Goal: Task Accomplishment & Management: Manage account settings

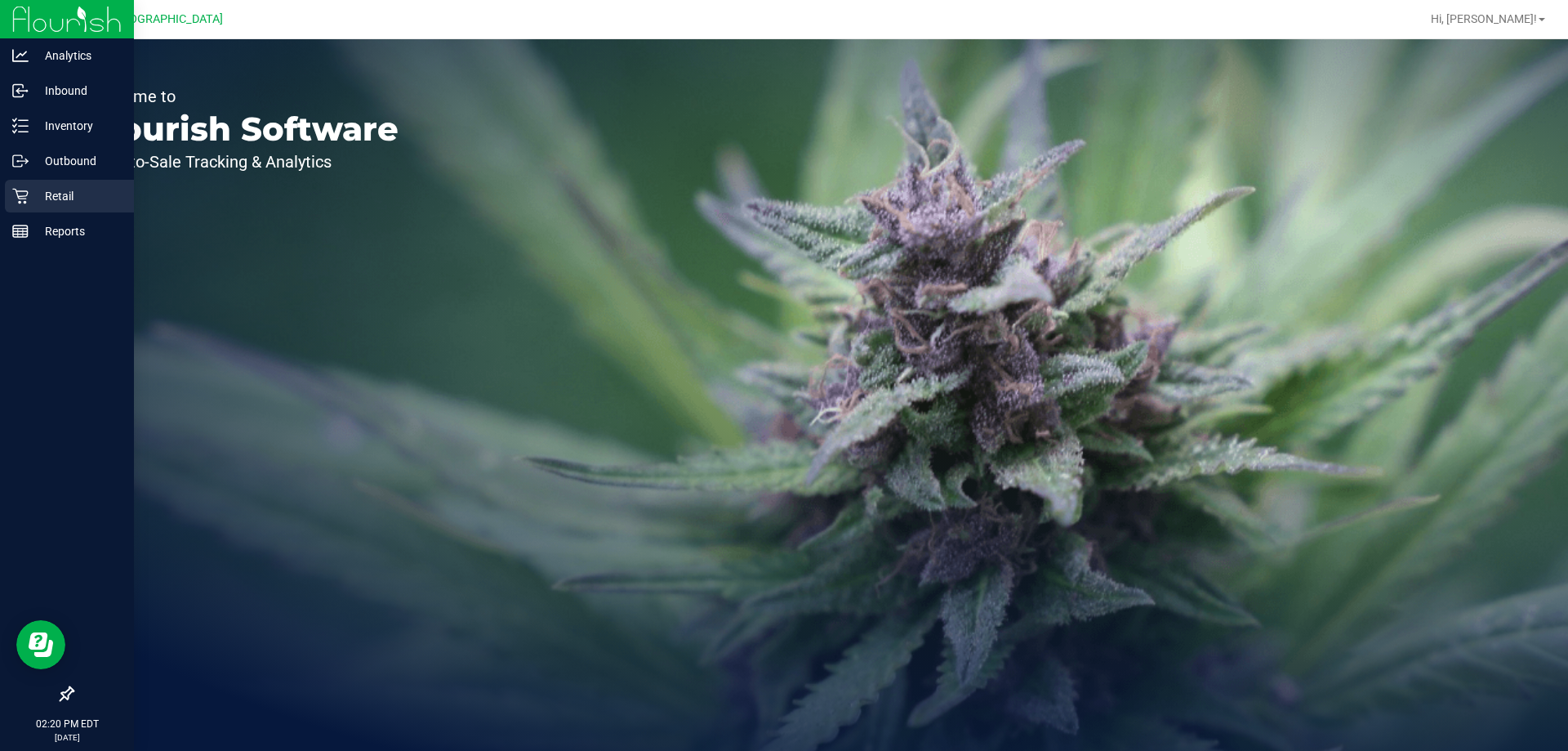
click at [31, 186] on p "Retail" at bounding box center [78, 196] width 98 height 20
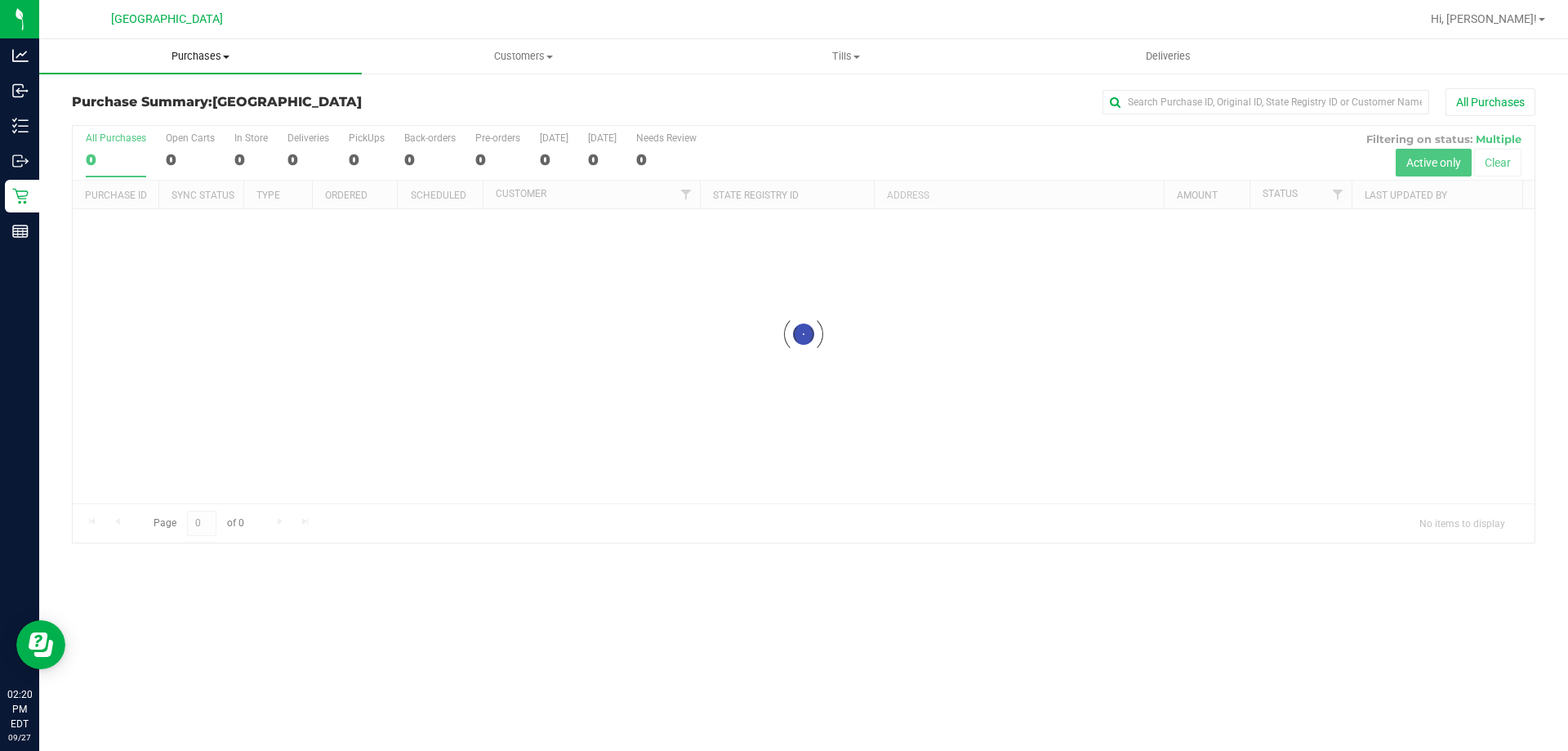
click at [232, 52] on span "Purchases" at bounding box center [201, 56] width 323 height 14
click at [70, 117] on span "Fulfillment" at bounding box center [90, 119] width 102 height 14
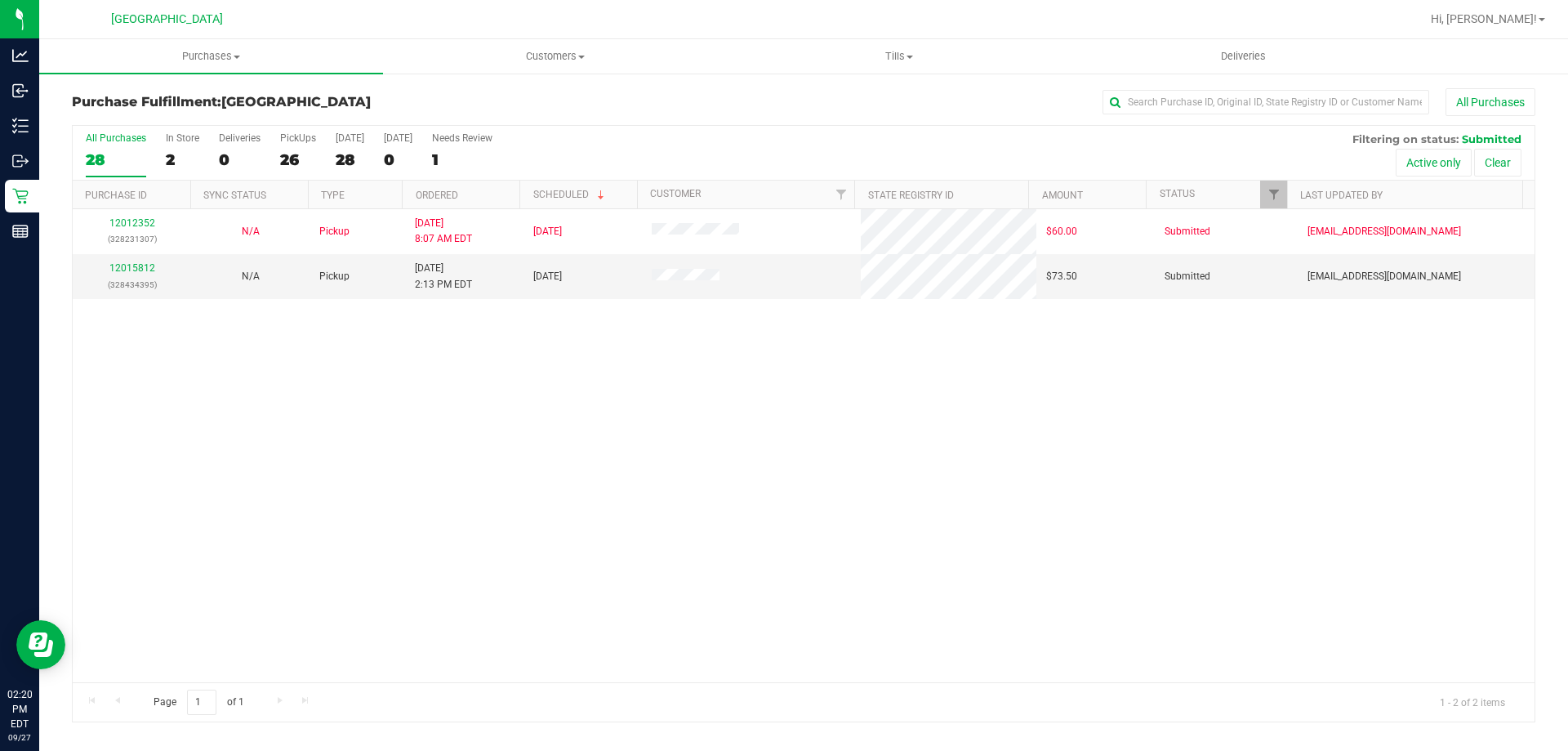
click at [549, 396] on div "12012352 (328231307) N/A Pickup 9/27/2025 8:07 AM EDT 9/27/2025 $60.00 Submitte…" at bounding box center [804, 445] width 1462 height 473
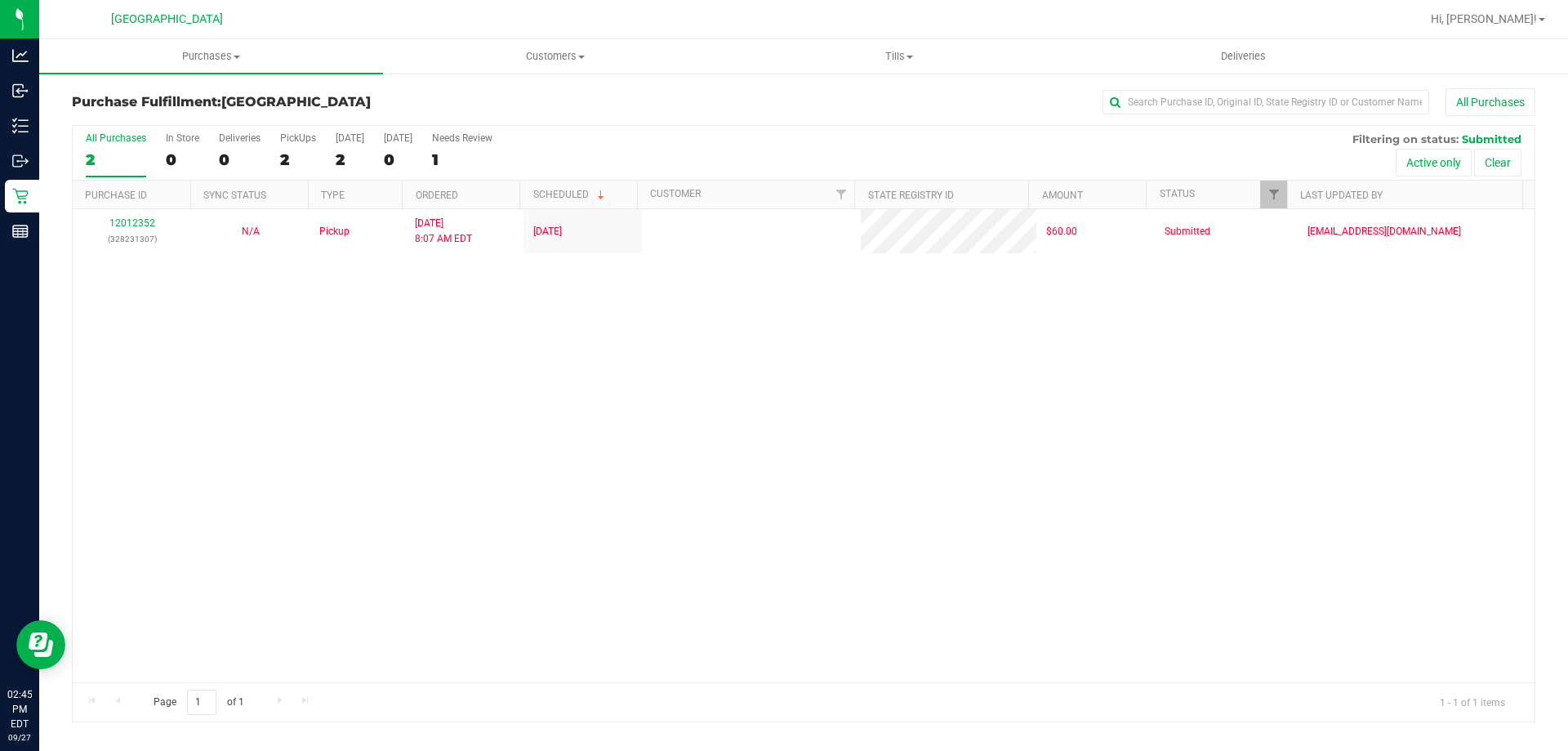
click at [856, 293] on div "12012352 (328231307) N/A Pickup 9/27/2025 8:07 AM EDT 9/27/2025 $60.00 Submitte…" at bounding box center [804, 445] width 1462 height 473
click at [856, 60] on span "Tills" at bounding box center [899, 56] width 342 height 14
click at [827, 97] on span "Manage tills" at bounding box center [782, 99] width 111 height 14
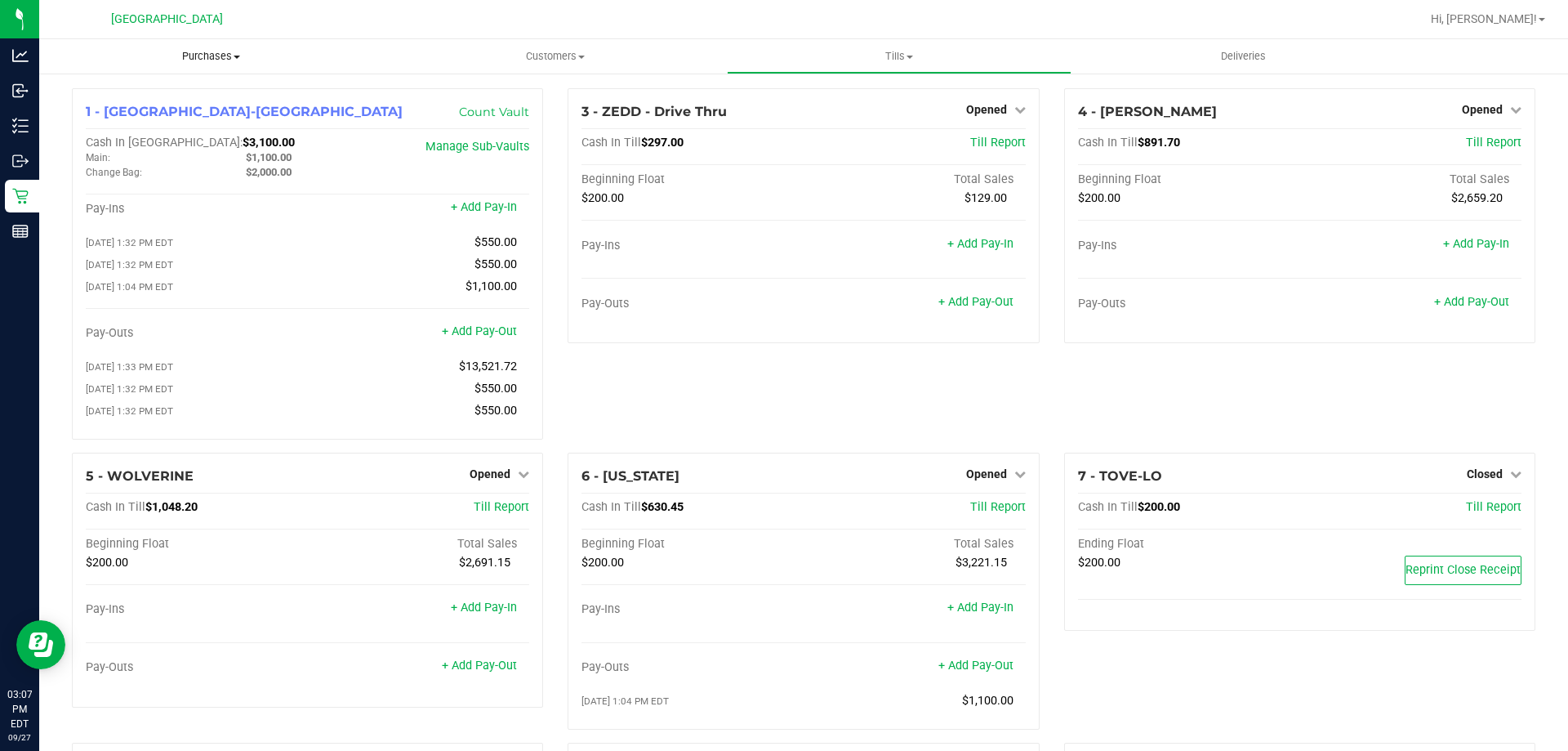
click at [187, 49] on span "Purchases" at bounding box center [211, 56] width 344 height 14
click at [134, 120] on span "Fulfillment" at bounding box center [90, 119] width 102 height 14
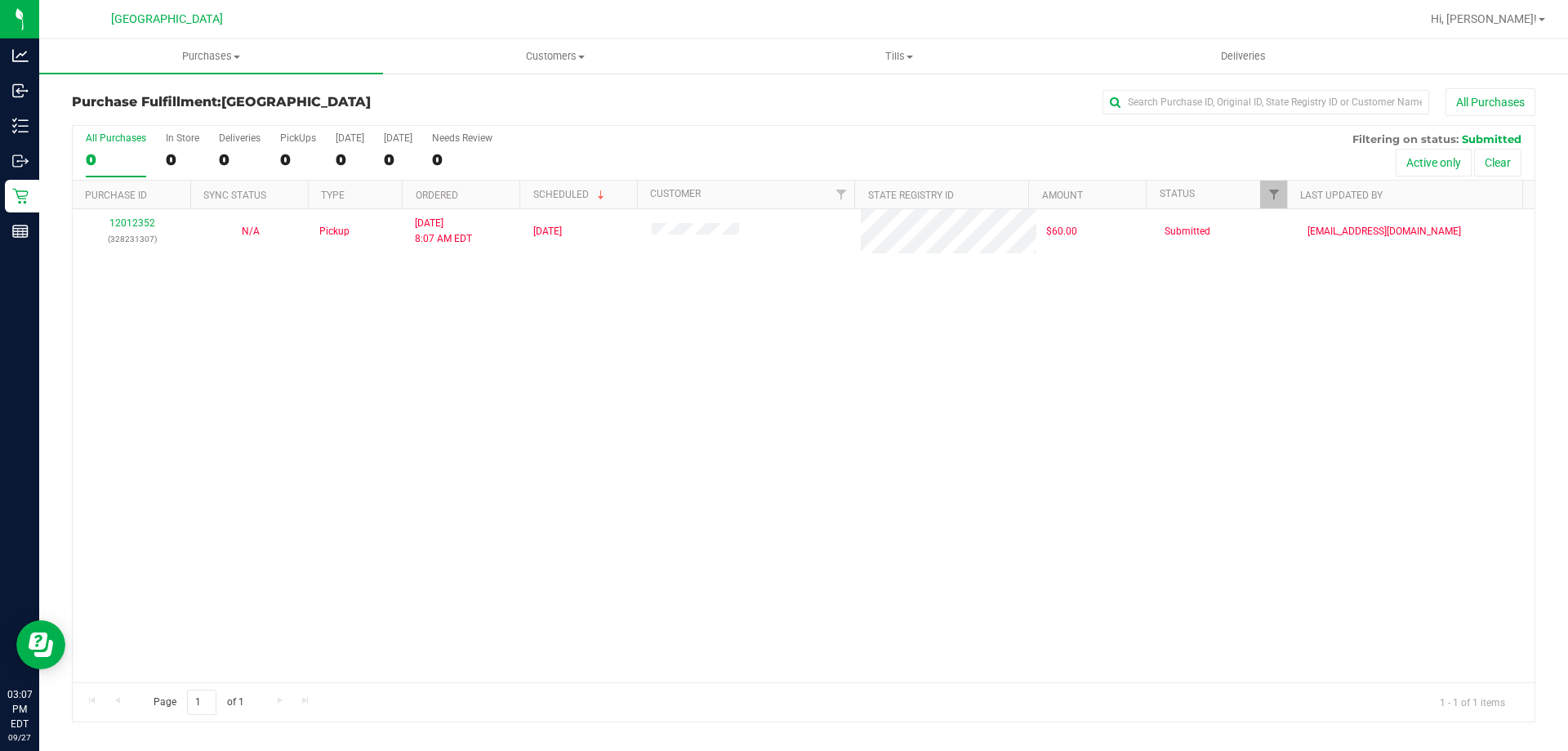
click at [559, 334] on div "12012352 (328231307) N/A Pickup 9/27/2025 8:07 AM EDT 9/27/2025 $60.00 Submitte…" at bounding box center [804, 445] width 1462 height 473
click at [587, 413] on div "12012352 (328231307) N/A Pickup 9/27/2025 8:07 AM EDT 9/27/2025 $60.00 Submitte…" at bounding box center [804, 445] width 1462 height 473
click at [298, 483] on div "12012352 (328231307) N/A Pickup 9/27/2025 8:07 AM EDT 9/27/2025 $60.00 Submitte…" at bounding box center [804, 445] width 1462 height 473
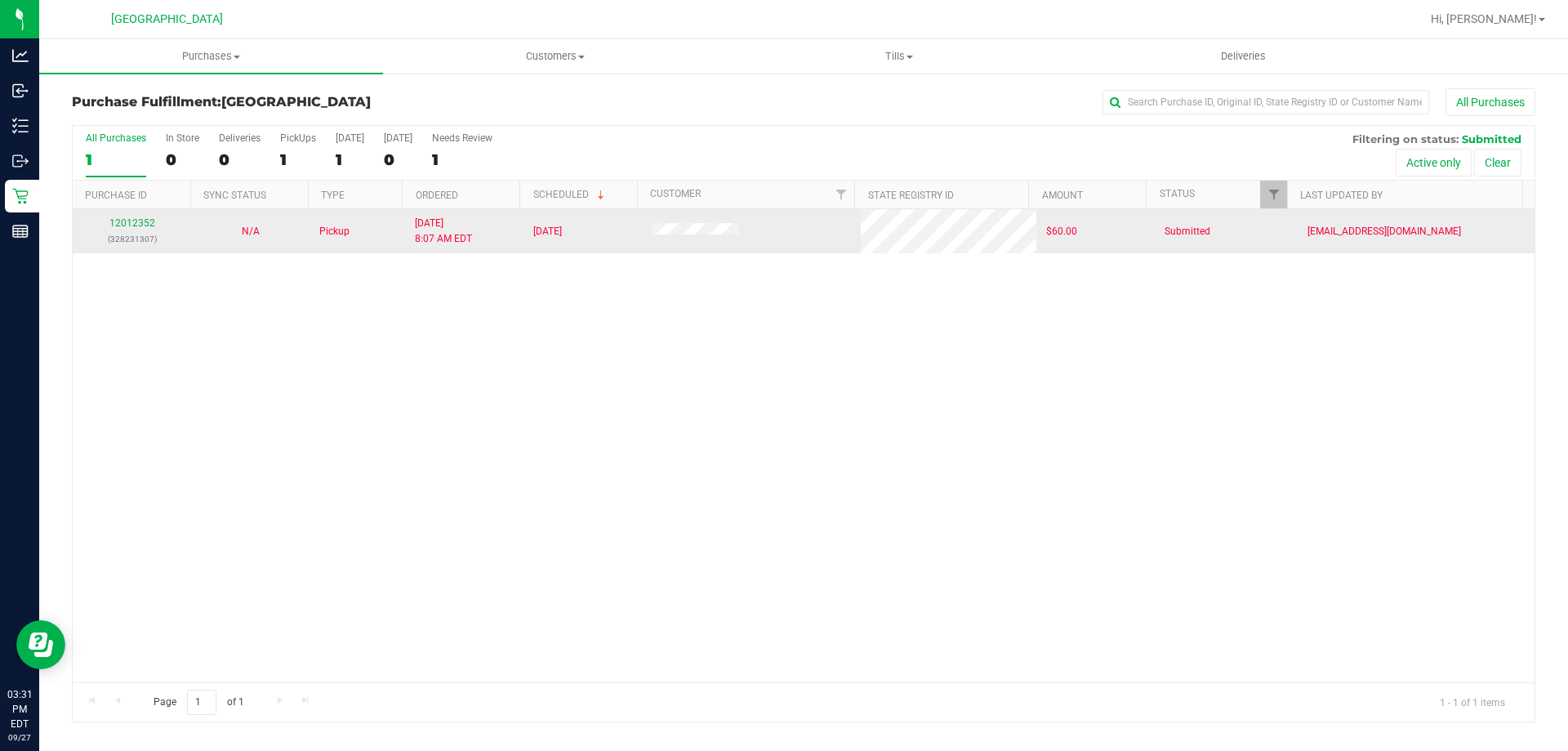
click at [114, 210] on td "12012352 (328231307)" at bounding box center [132, 230] width 119 height 44
click at [115, 225] on link "12012352" at bounding box center [132, 223] width 45 height 12
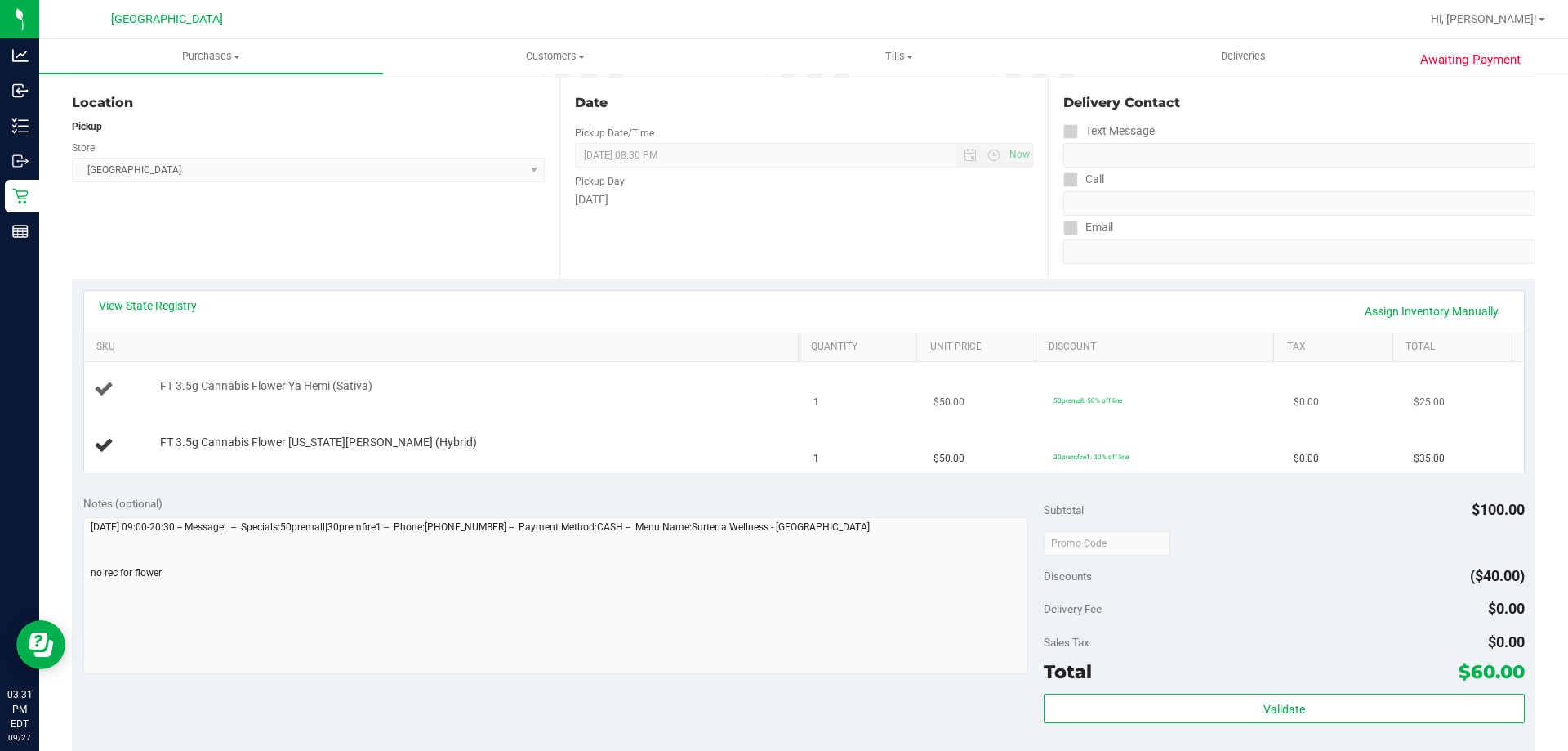
scroll to position [163, 0]
click at [155, 301] on link "View State Registry" at bounding box center [148, 304] width 98 height 16
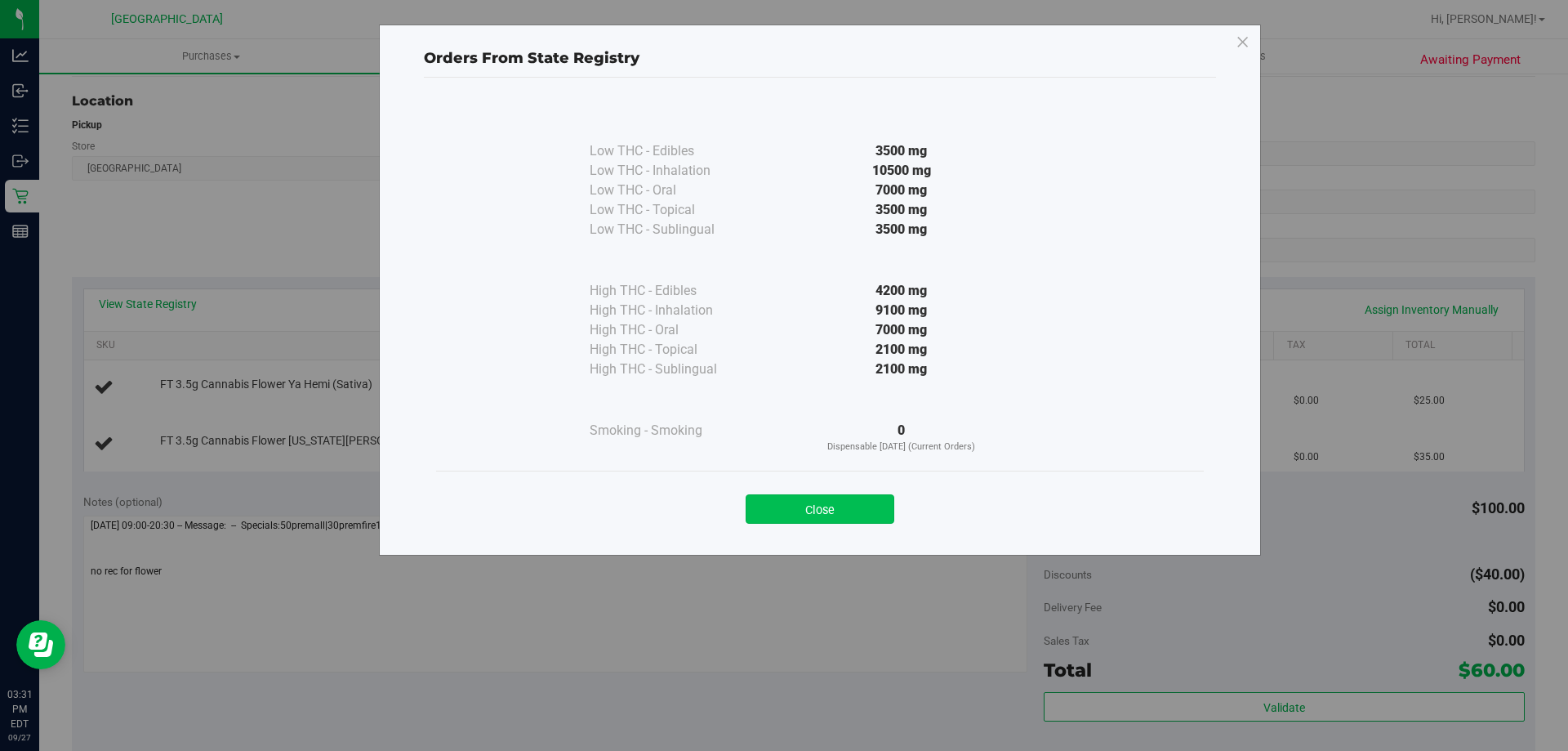
click at [801, 505] on button "Close" at bounding box center [820, 508] width 149 height 29
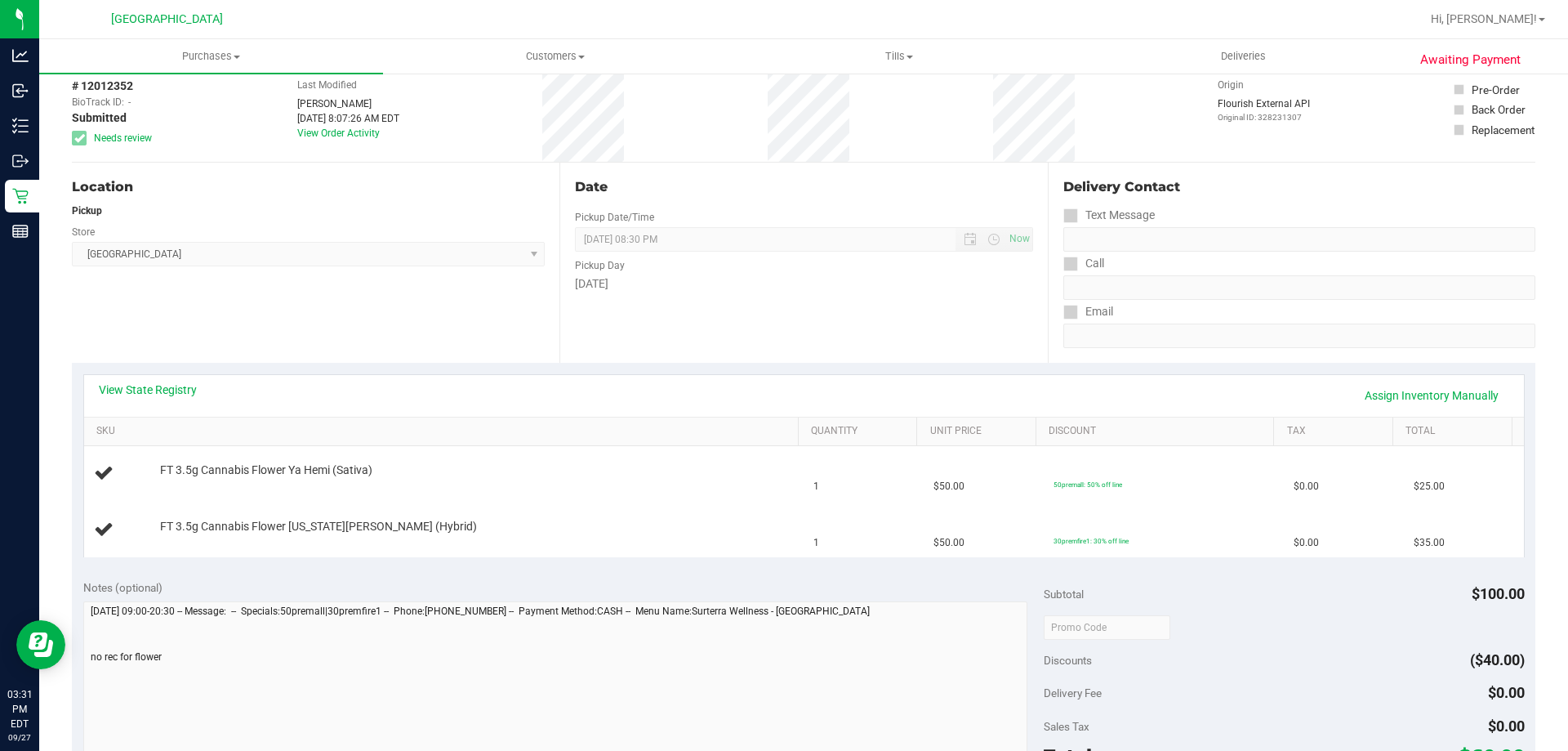
scroll to position [0, 0]
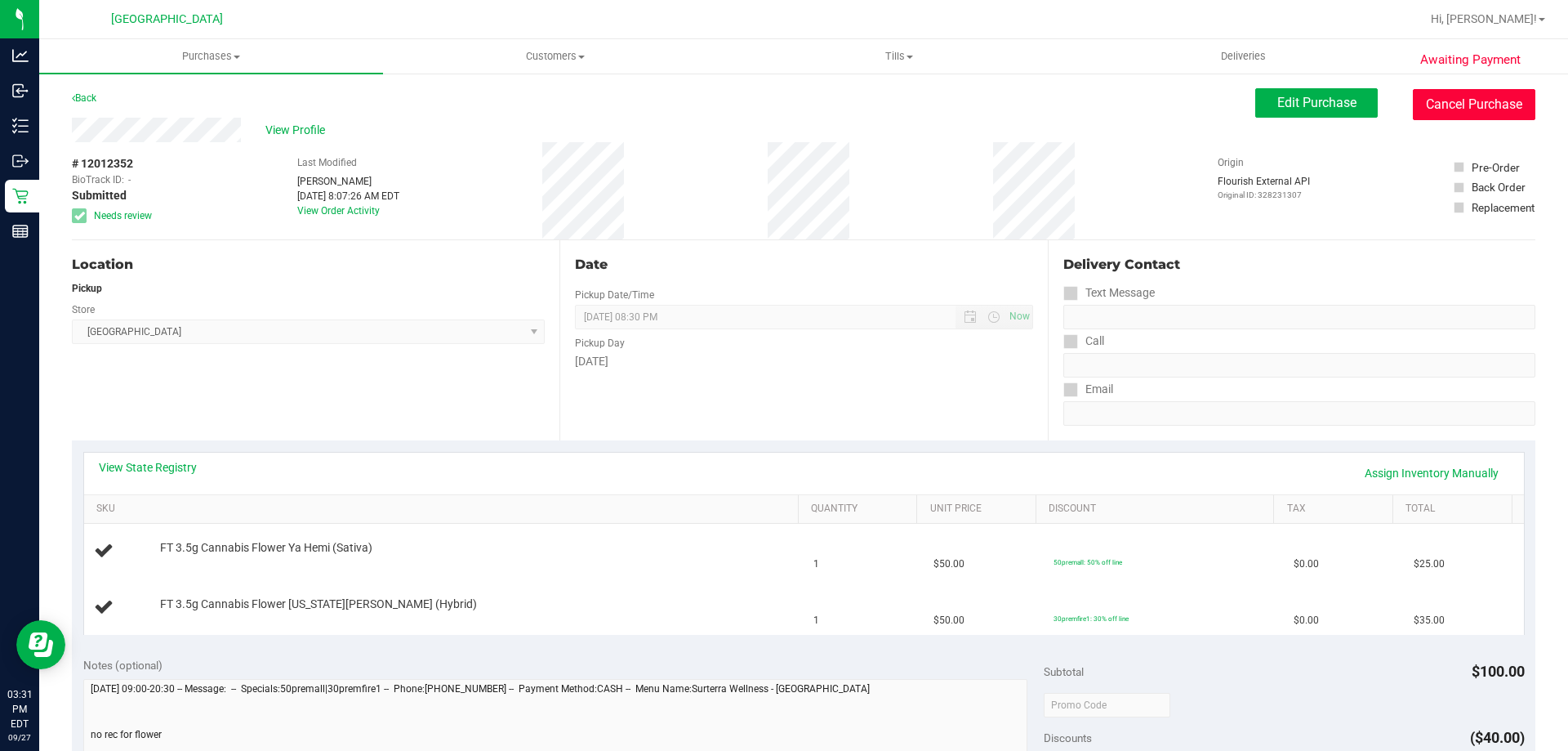
click at [1421, 92] on button "Cancel Purchase" at bounding box center [1473, 104] width 122 height 31
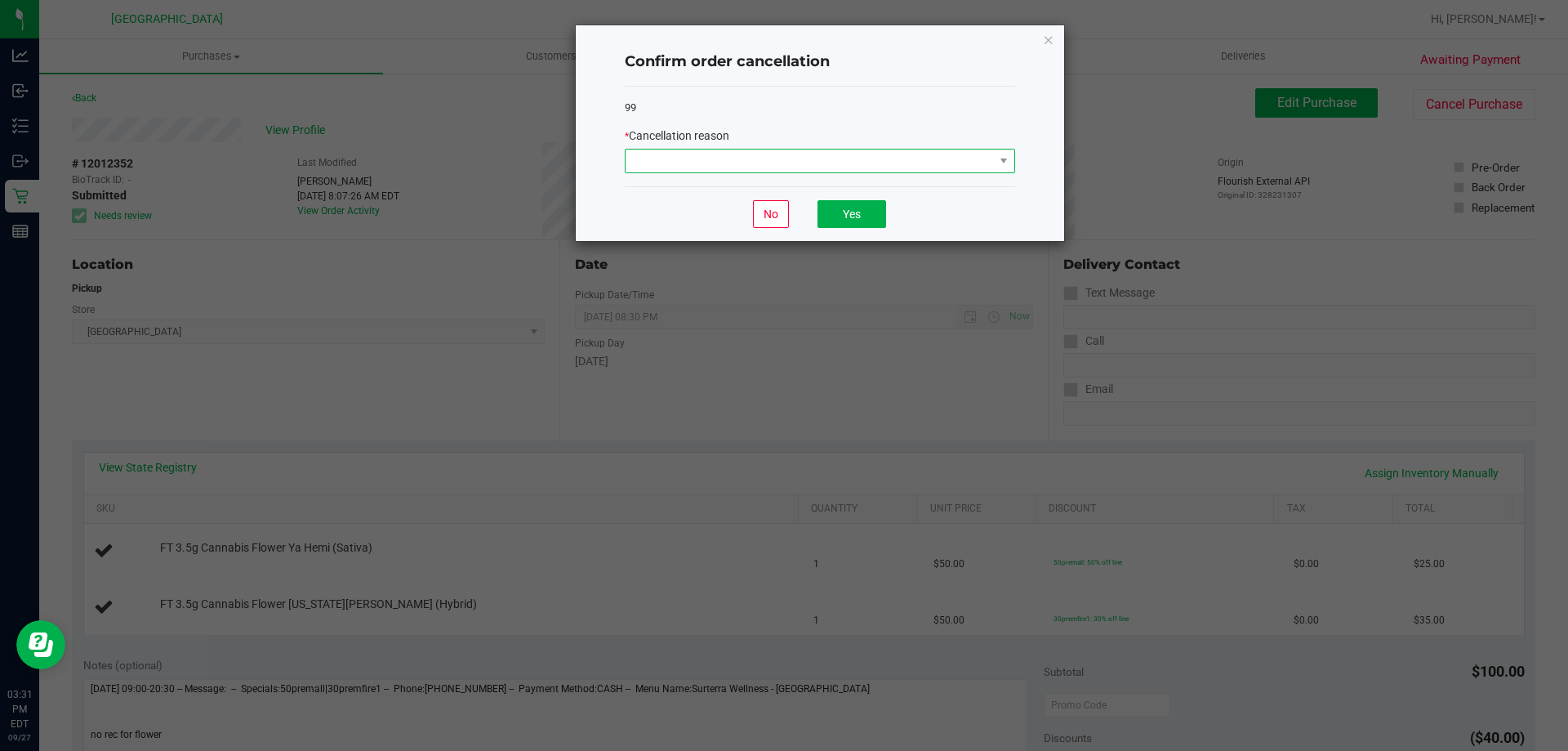
click at [711, 161] on span at bounding box center [810, 161] width 368 height 23
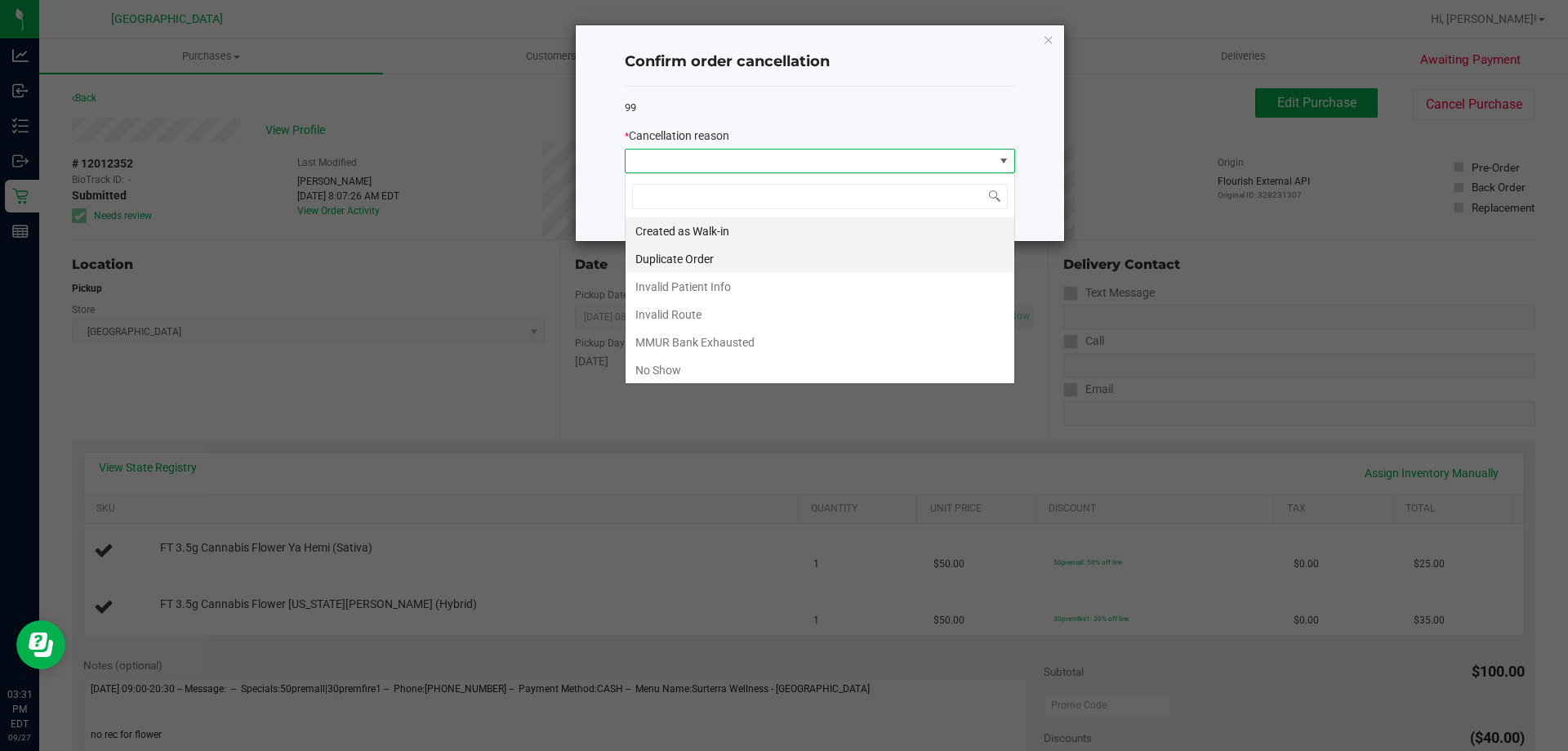
scroll to position [24, 391]
click at [748, 333] on li "MMUR Bank Exhausted" at bounding box center [821, 342] width 389 height 28
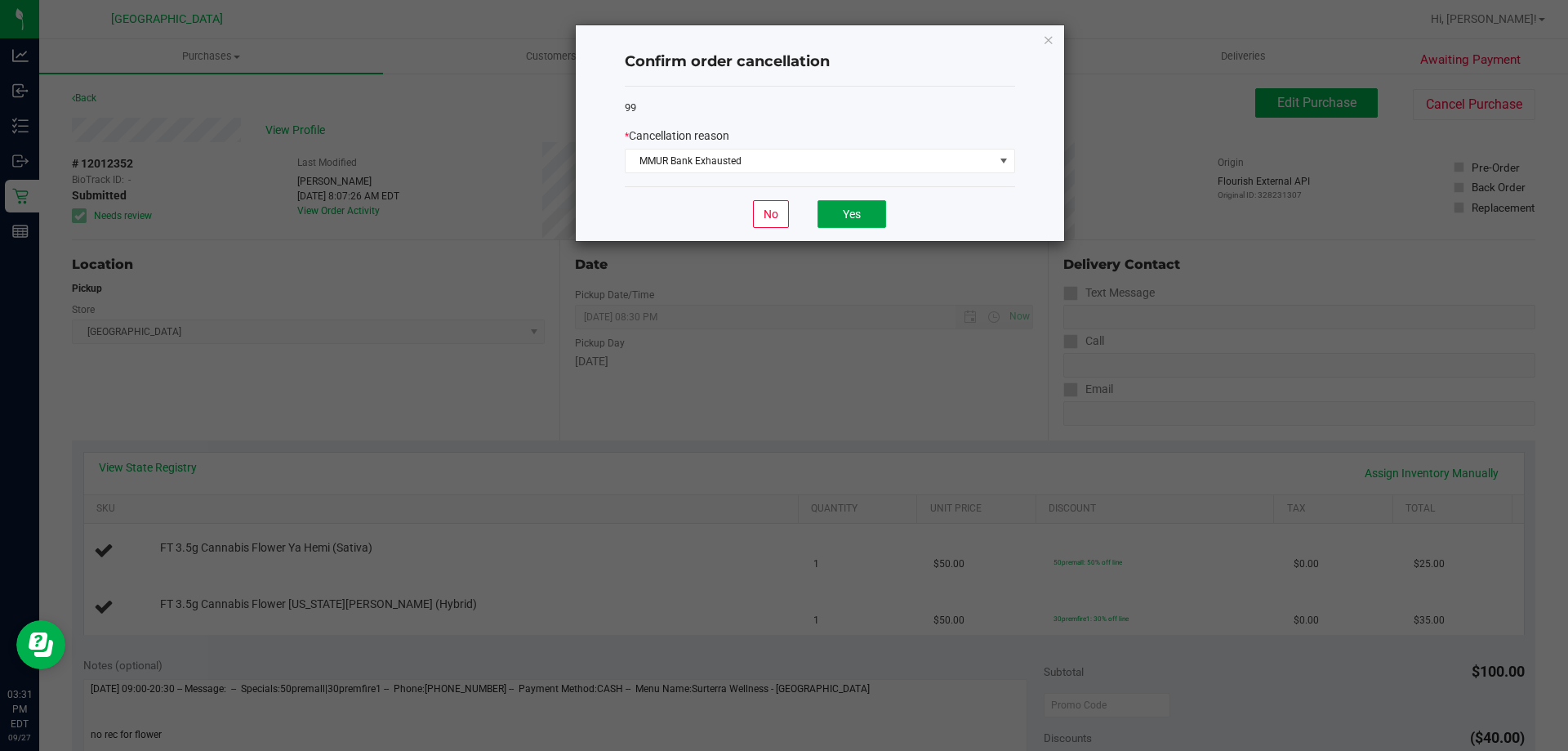
click at [839, 213] on button "Yes" at bounding box center [852, 213] width 69 height 28
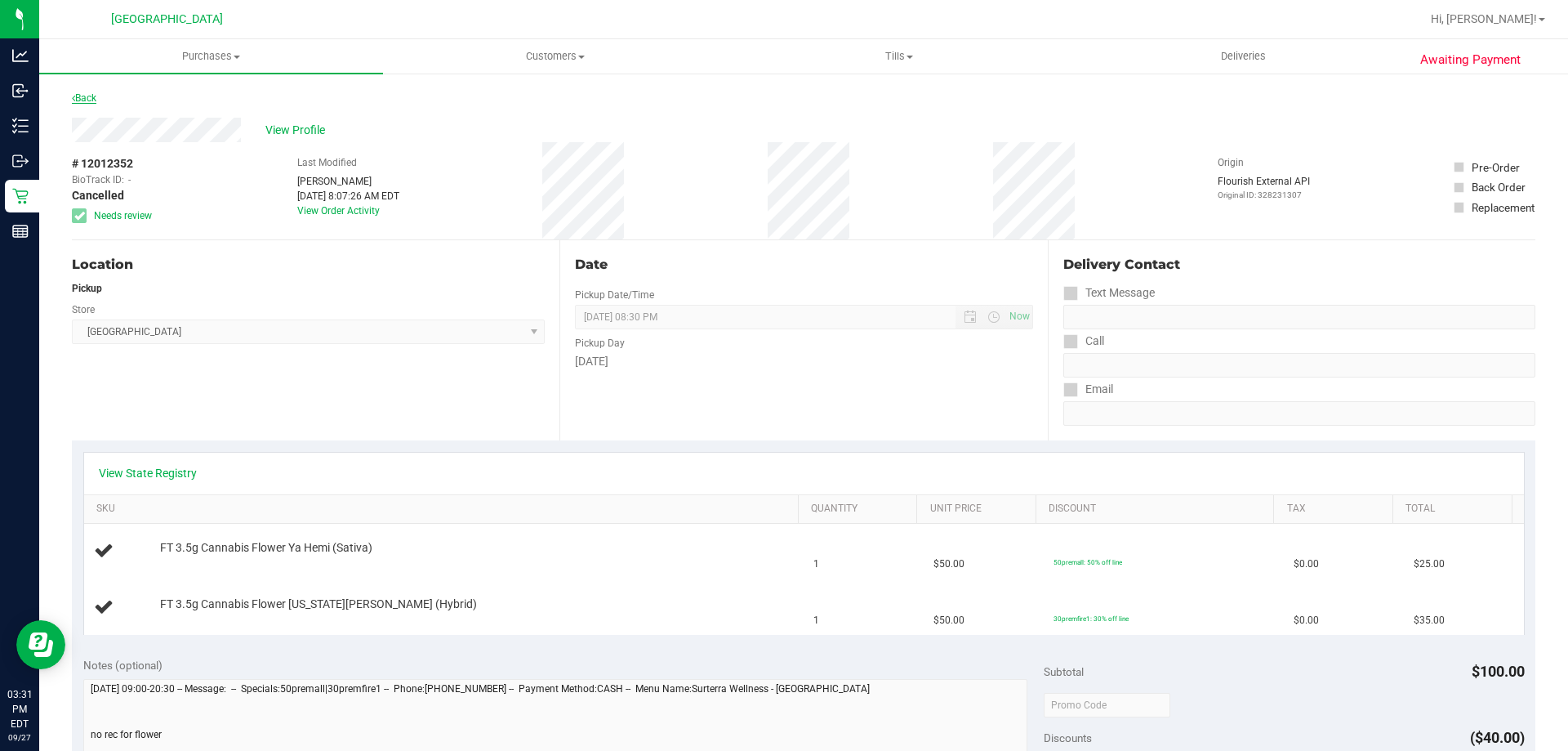
click at [92, 97] on link "Back" at bounding box center [84, 97] width 24 height 12
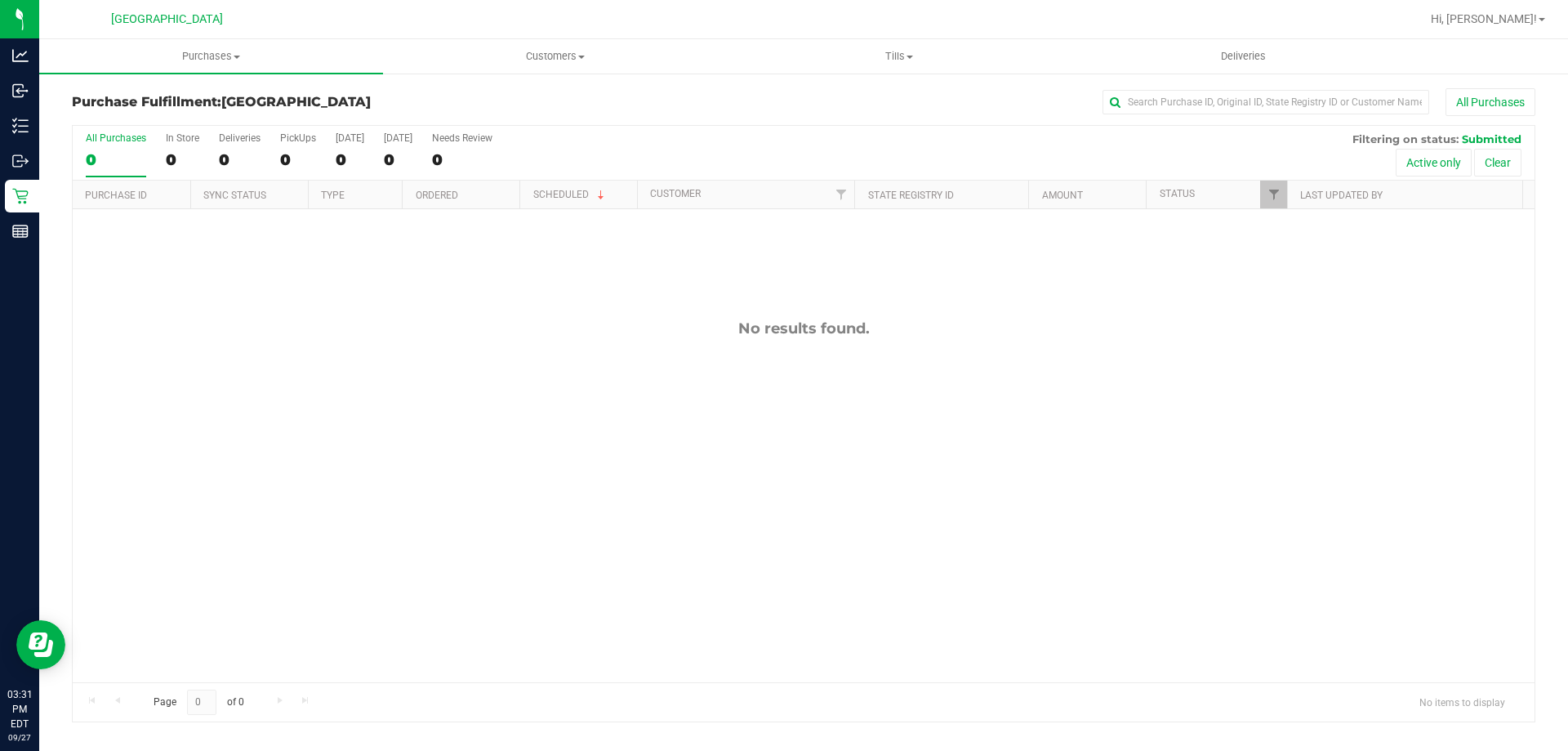
click at [499, 391] on div "No results found." at bounding box center [804, 500] width 1462 height 583
click at [908, 55] on span at bounding box center [910, 57] width 6 height 4
click at [879, 96] on li "Manage tills" at bounding box center [899, 99] width 344 height 20
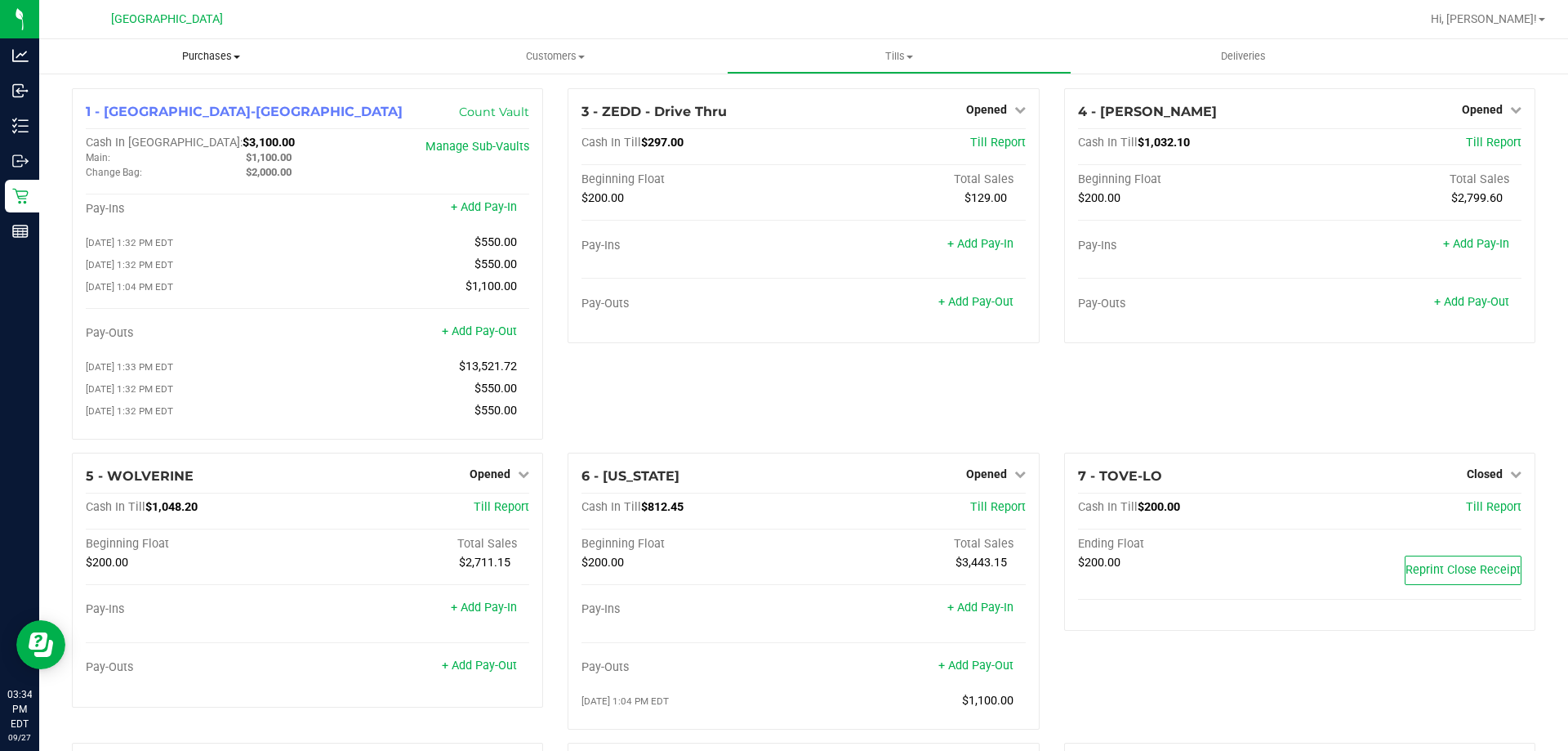
click at [205, 52] on span "Purchases" at bounding box center [211, 56] width 344 height 14
click at [148, 116] on li "Fulfillment" at bounding box center [211, 119] width 344 height 20
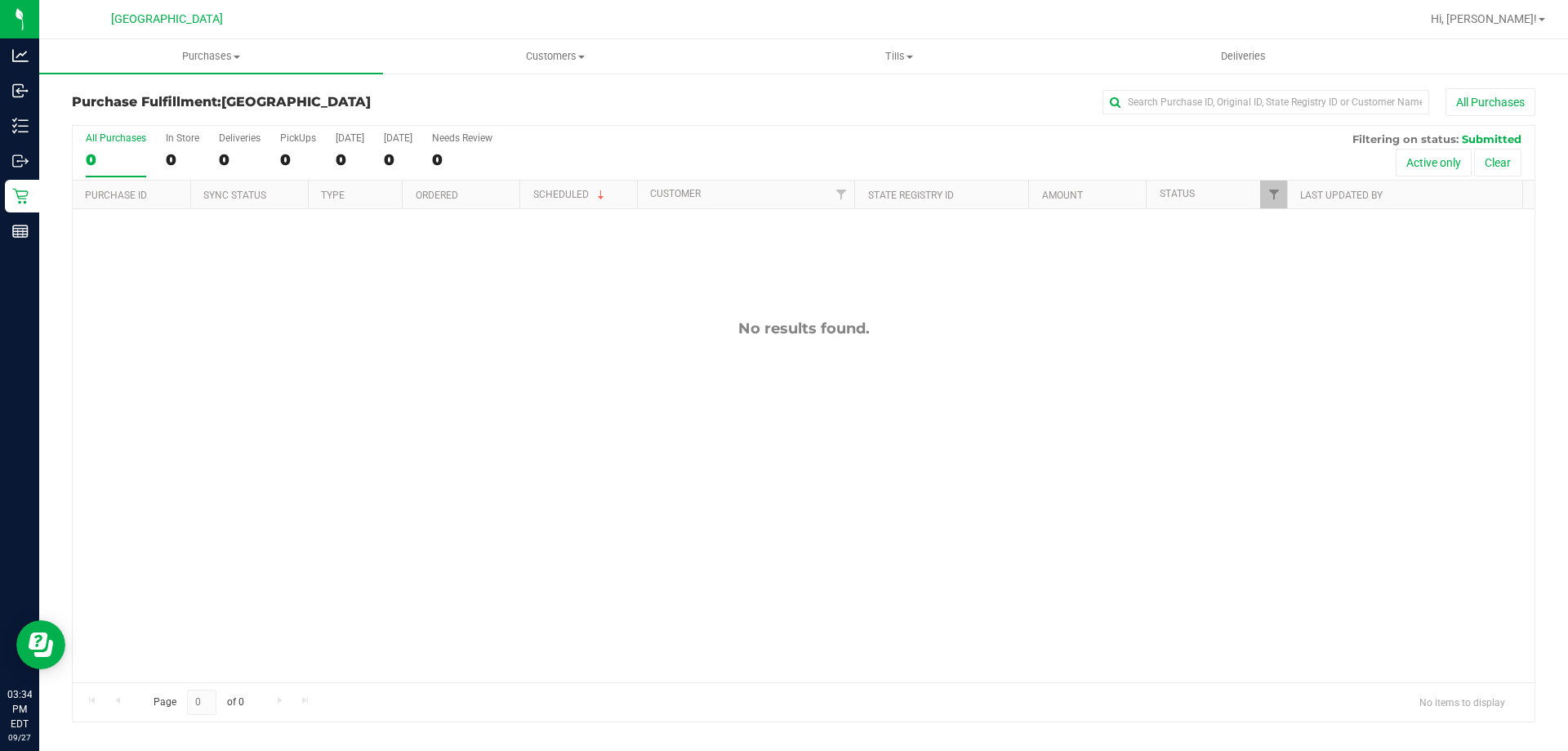
click at [1071, 377] on div "No results found." at bounding box center [804, 500] width 1462 height 583
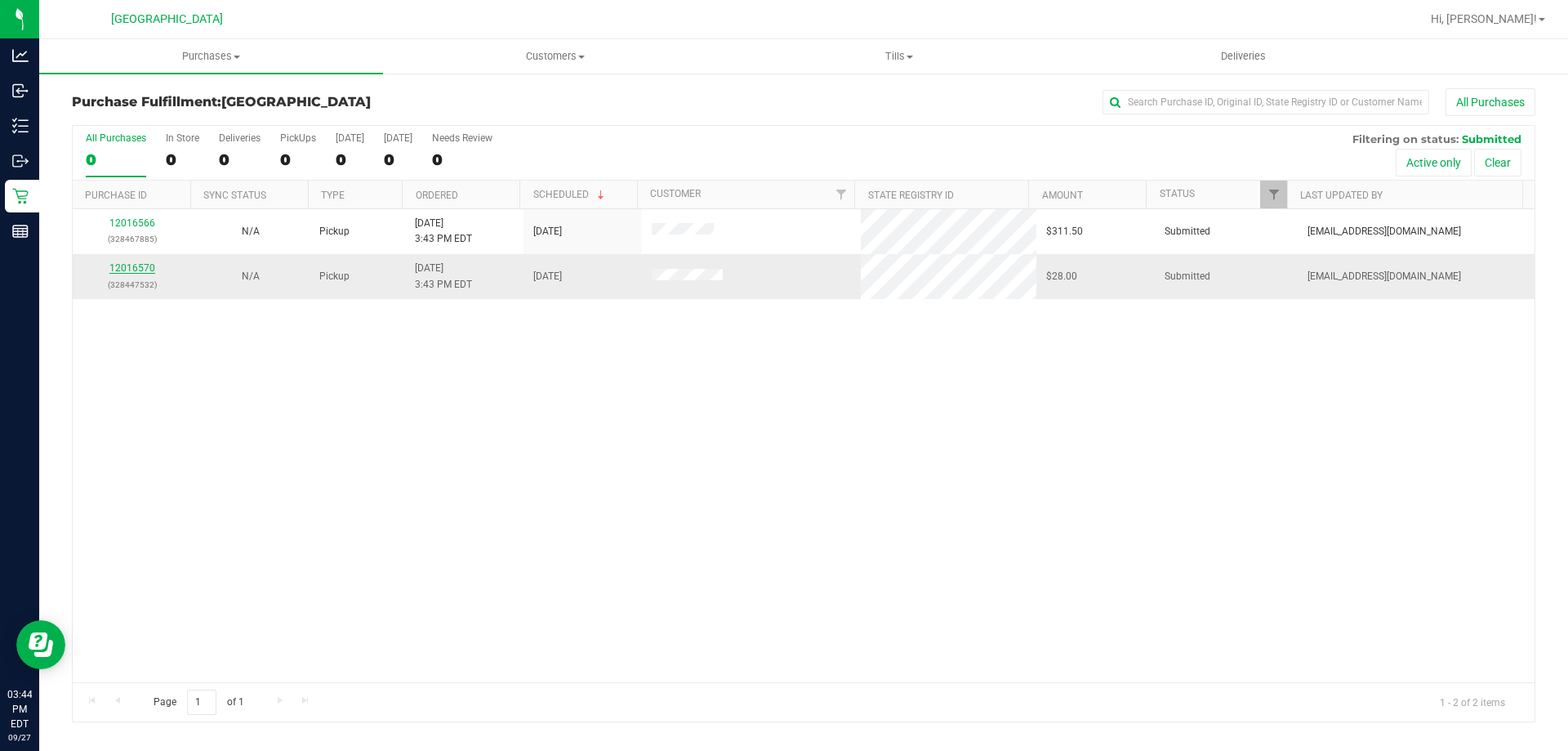
click at [135, 269] on link "12016570" at bounding box center [132, 268] width 45 height 12
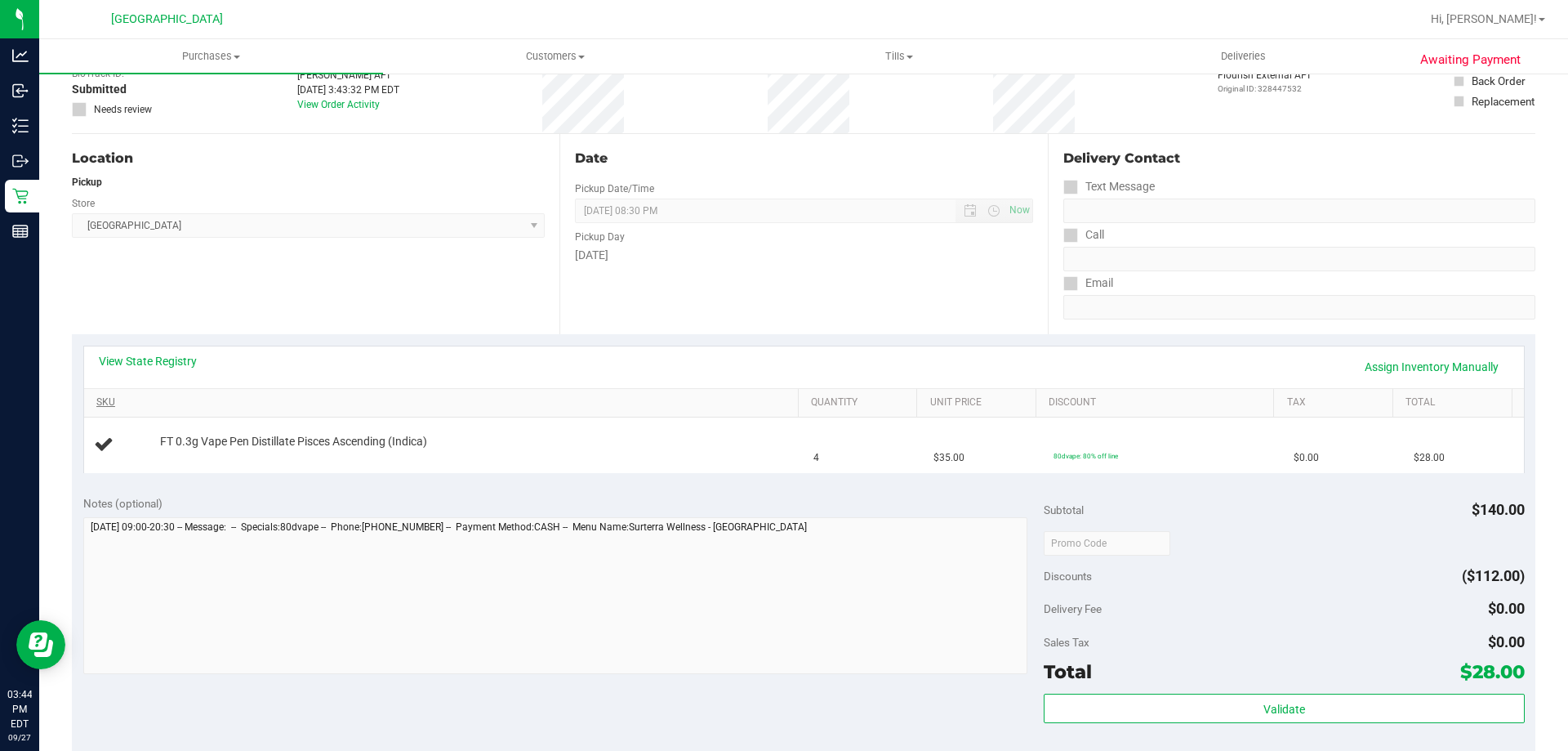
scroll to position [89, 0]
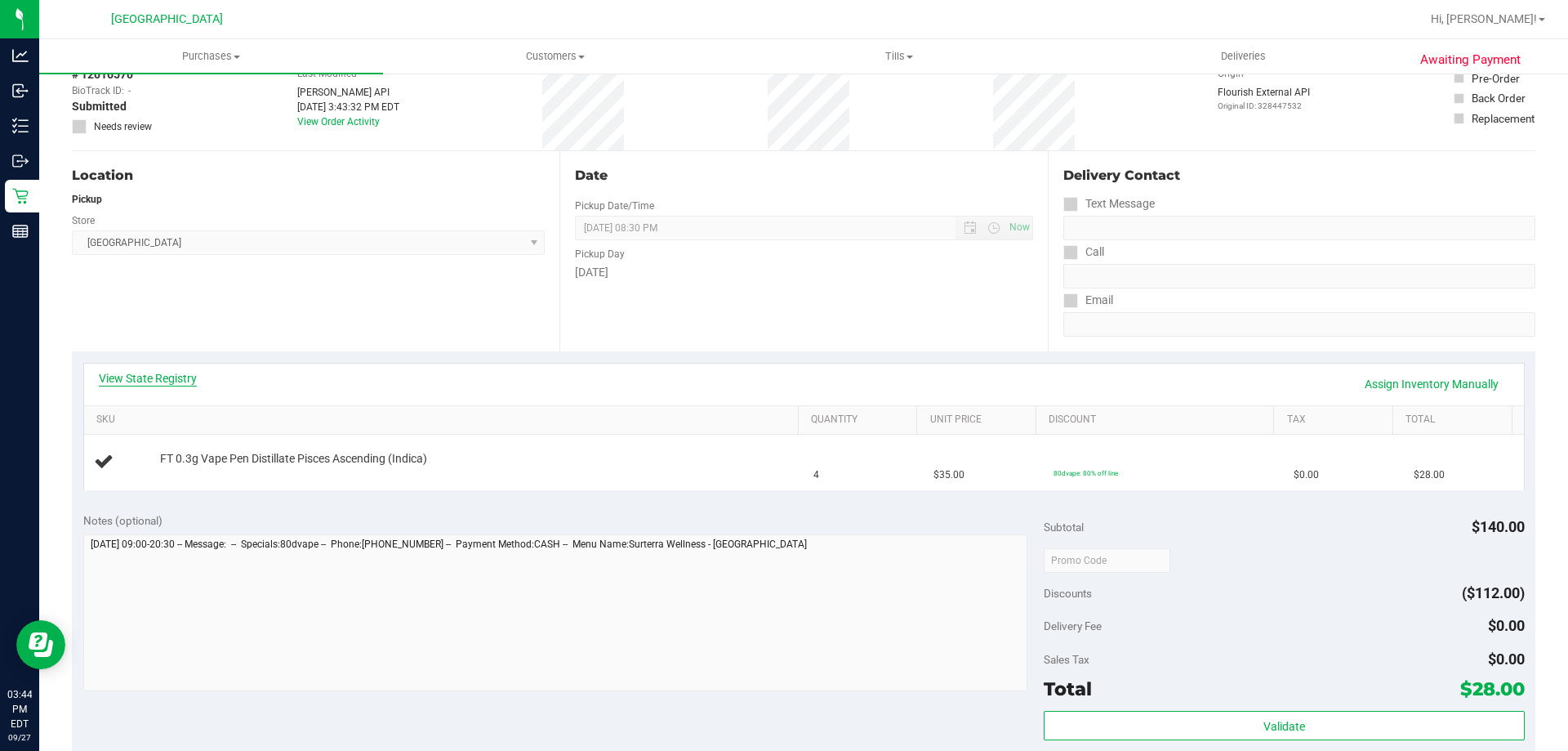
click at [155, 384] on link "View State Registry" at bounding box center [148, 378] width 98 height 16
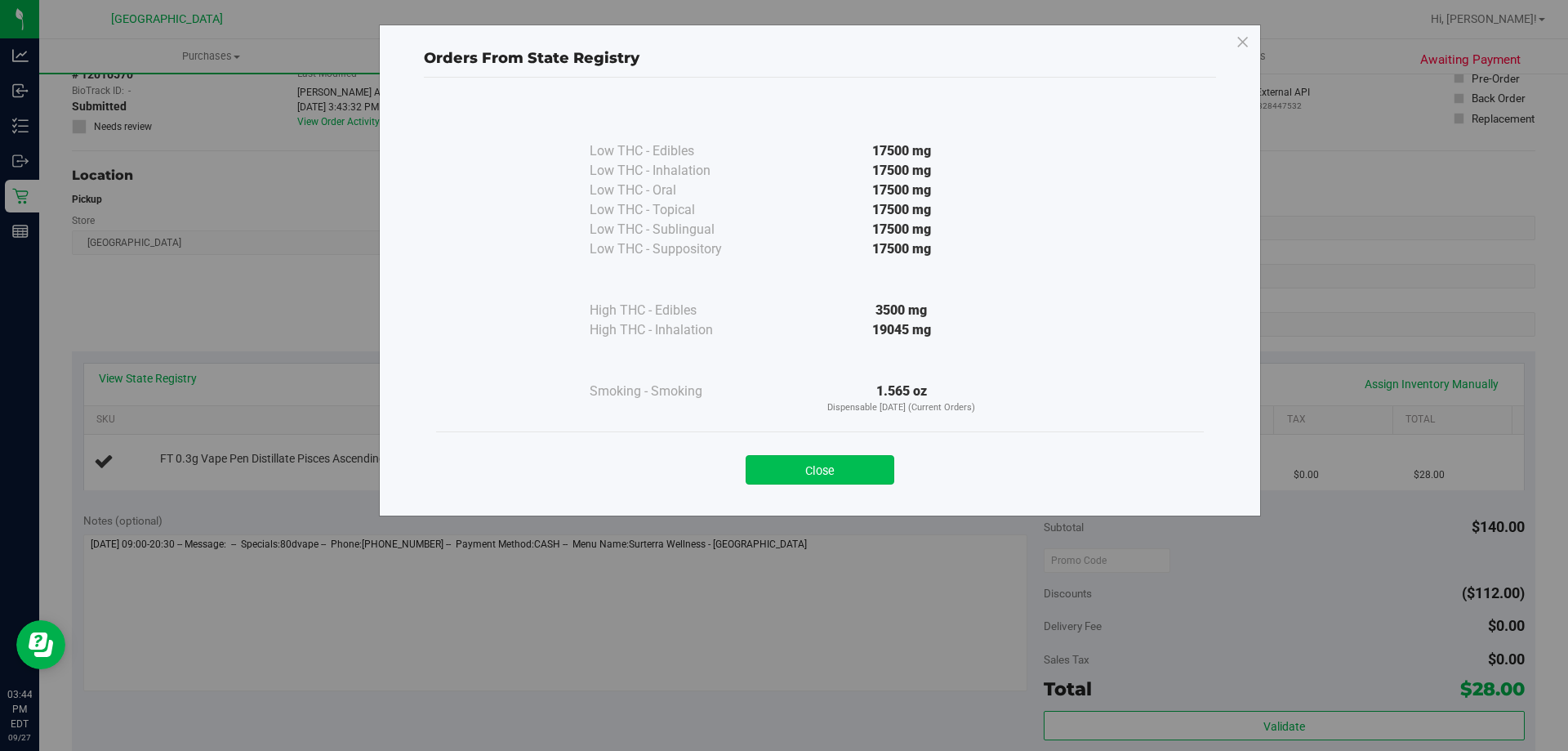
click at [841, 461] on button "Close" at bounding box center [820, 469] width 149 height 29
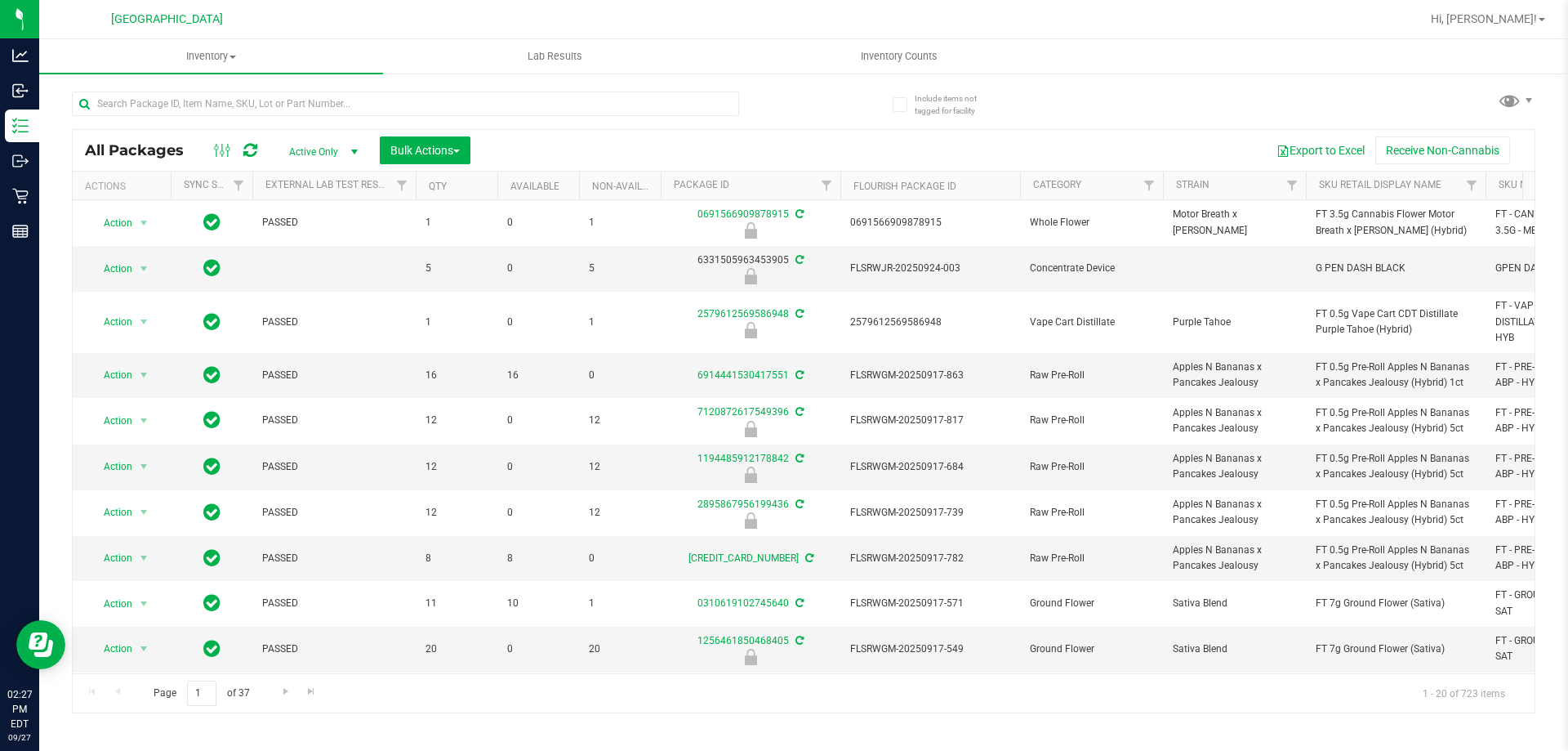
click at [498, 87] on div at bounding box center [438, 103] width 732 height 53
click at [494, 94] on input "text" at bounding box center [406, 103] width 667 height 24
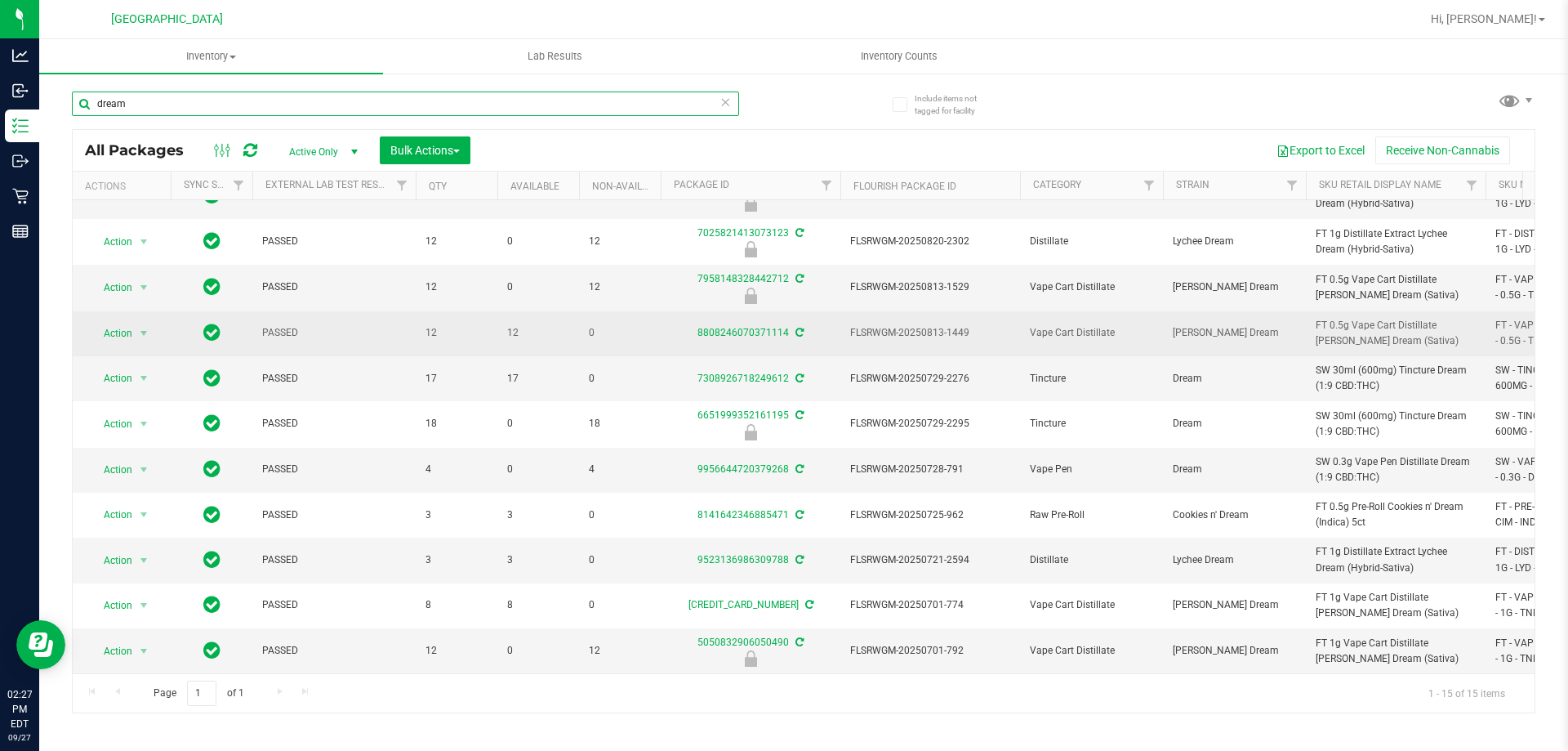
scroll to position [221, 0]
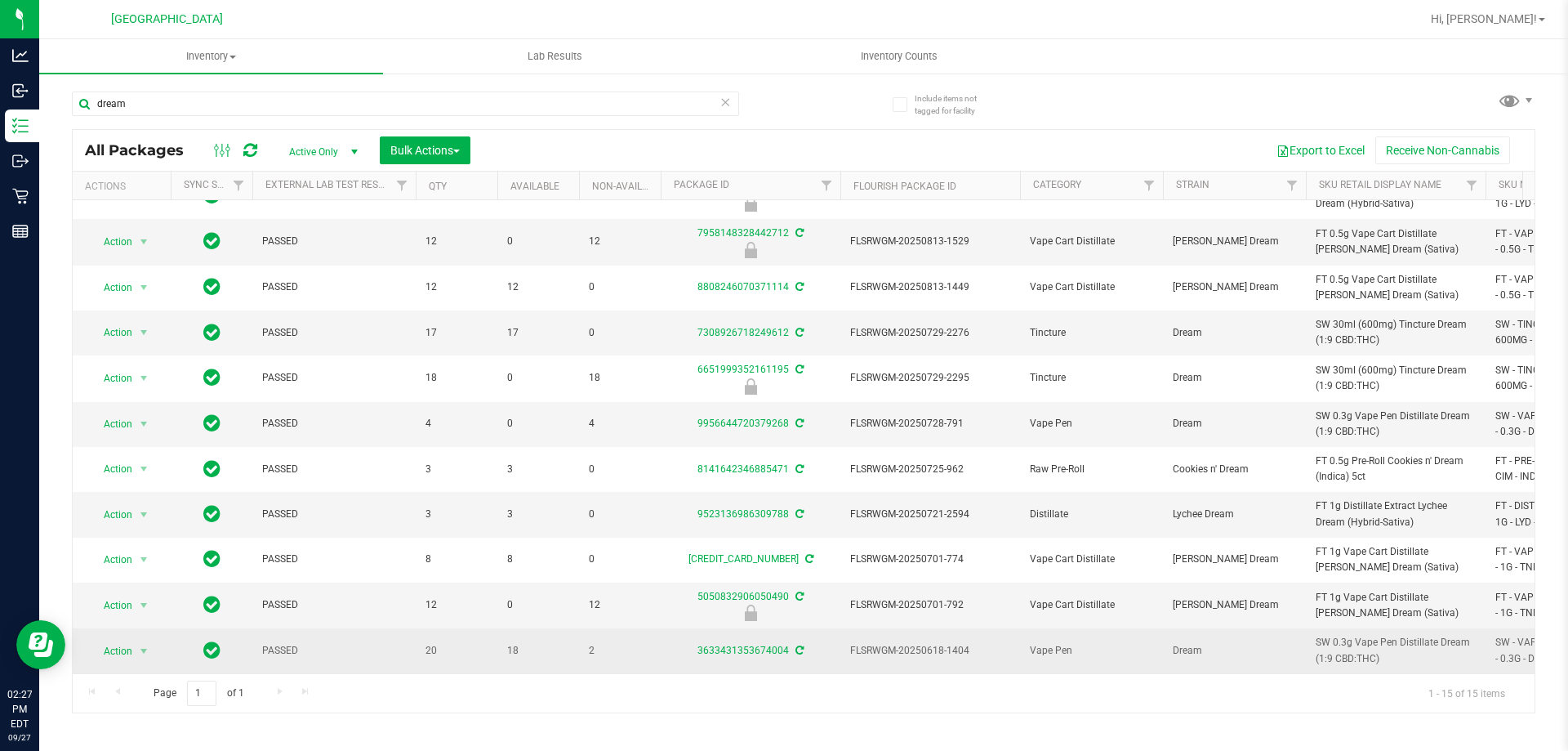
click at [1331, 646] on span "SW 0.3g Vape Pen Distillate Dream (1:9 CBD:THC)" at bounding box center [1395, 650] width 160 height 31
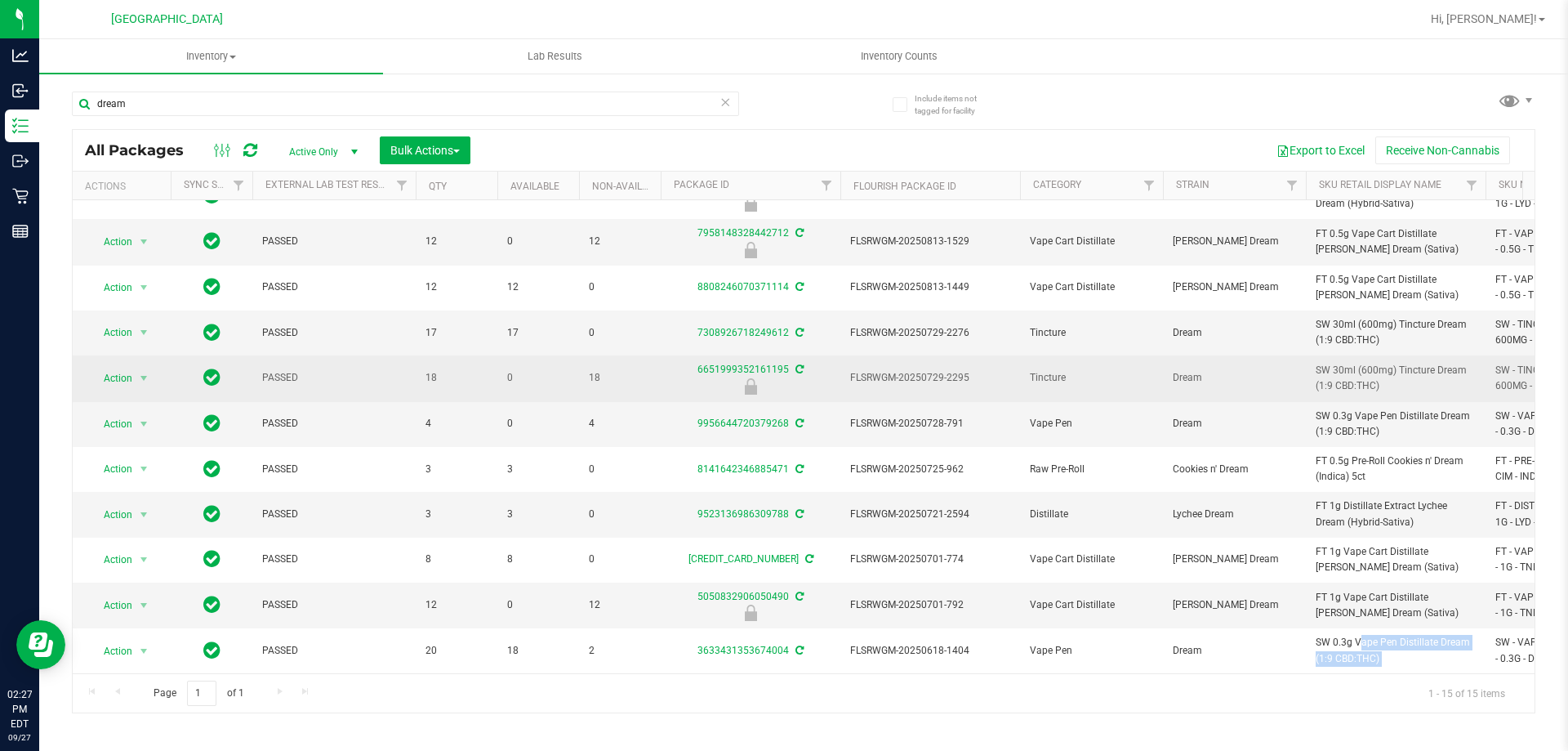
copy tr "SW 0.3g Vape Pen Distillate Dream (1:9 CBD:THC)"
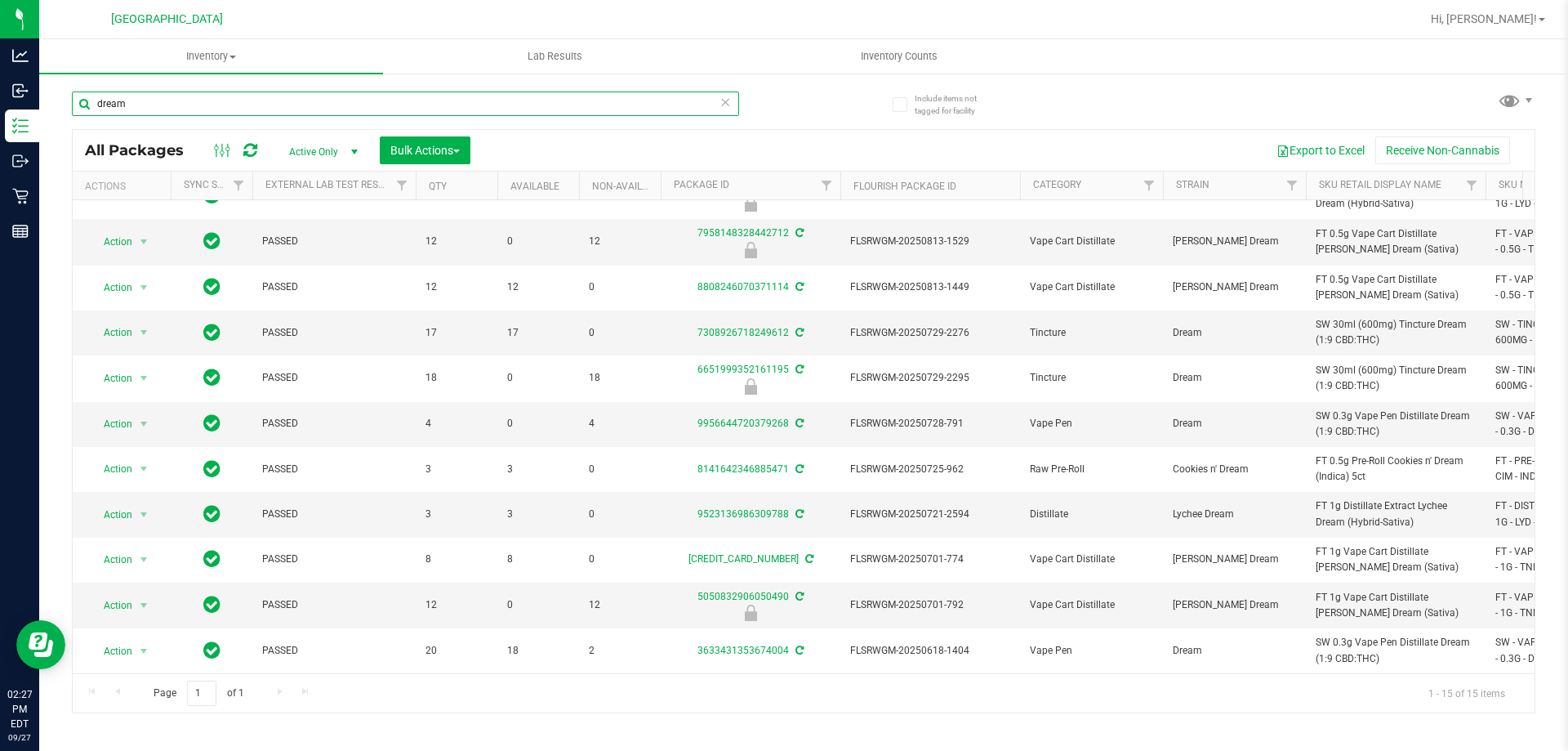
click at [577, 100] on input "dream" at bounding box center [406, 103] width 667 height 24
type input "v"
paste input "SW 0.3g Vape Pen Distillate Dream (1:9 CBD:THC)"
type input "SW 0.3g Vape Pen Distillate Dream (1:9 CBD:THC)"
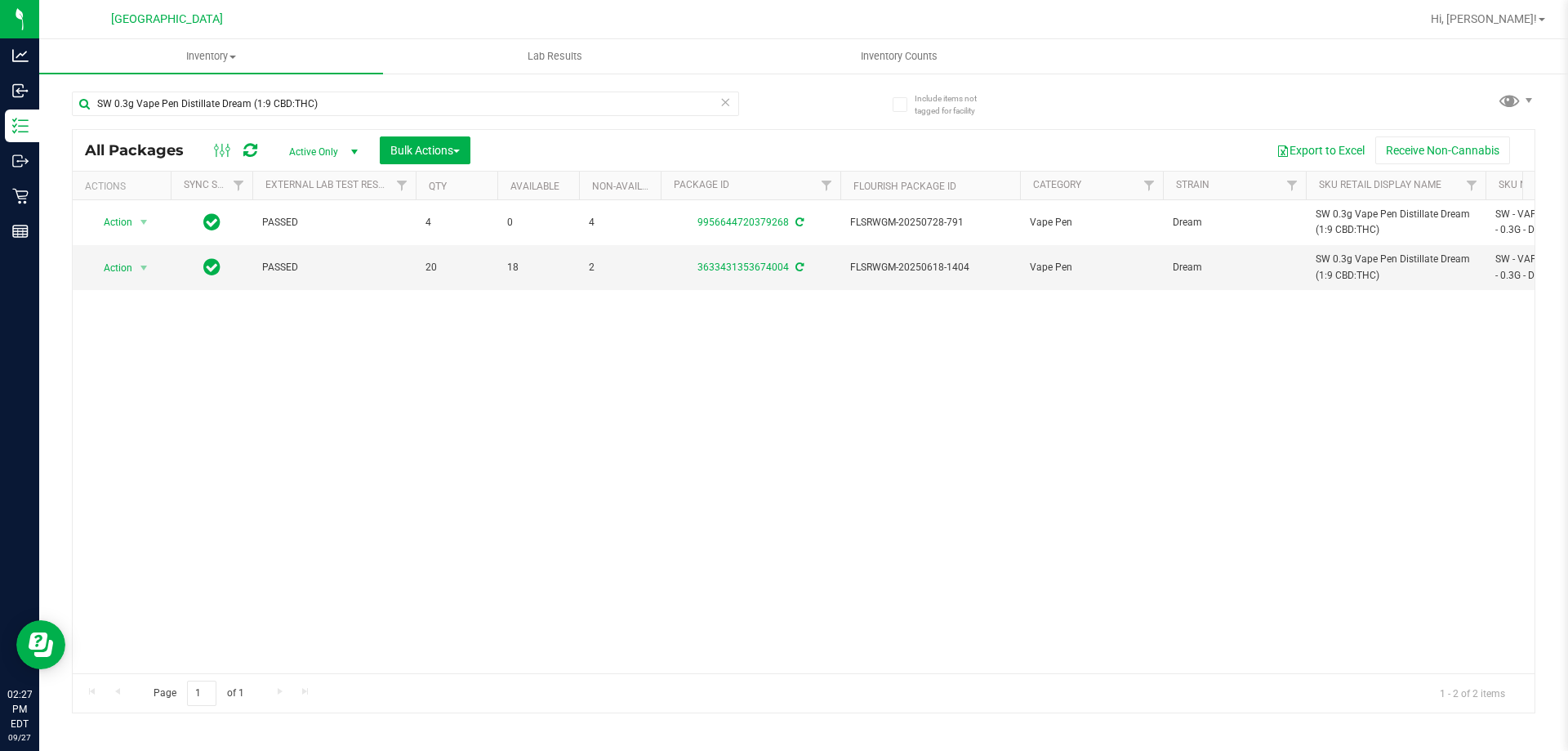
click at [894, 419] on div "Action Action Adjust qty Create package Edit attributes Global inventory Locate…" at bounding box center [804, 436] width 1462 height 473
click at [882, 414] on div "Action Action Adjust qty Create package Edit attributes Global inventory Locate…" at bounding box center [804, 436] width 1462 height 473
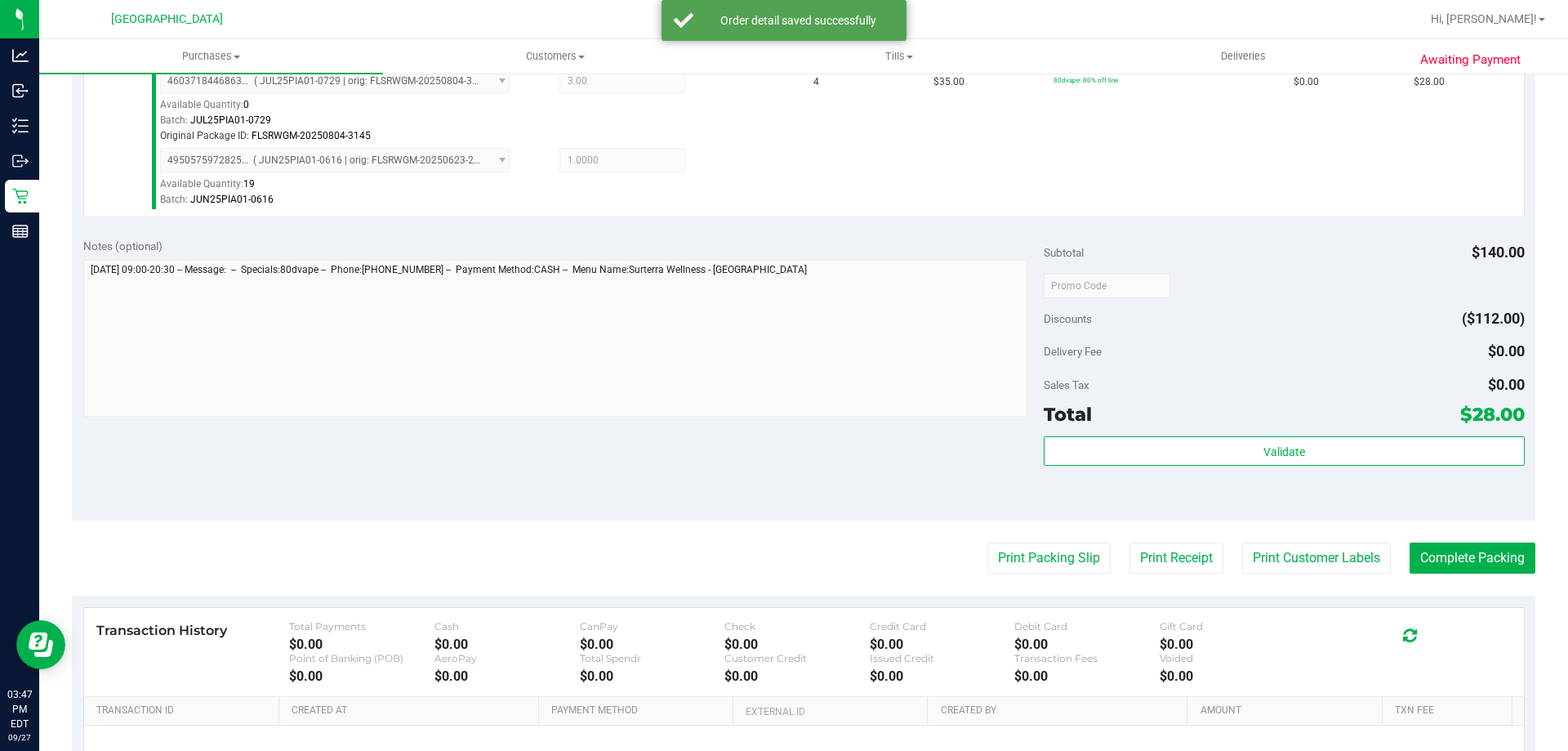
scroll to position [490, 0]
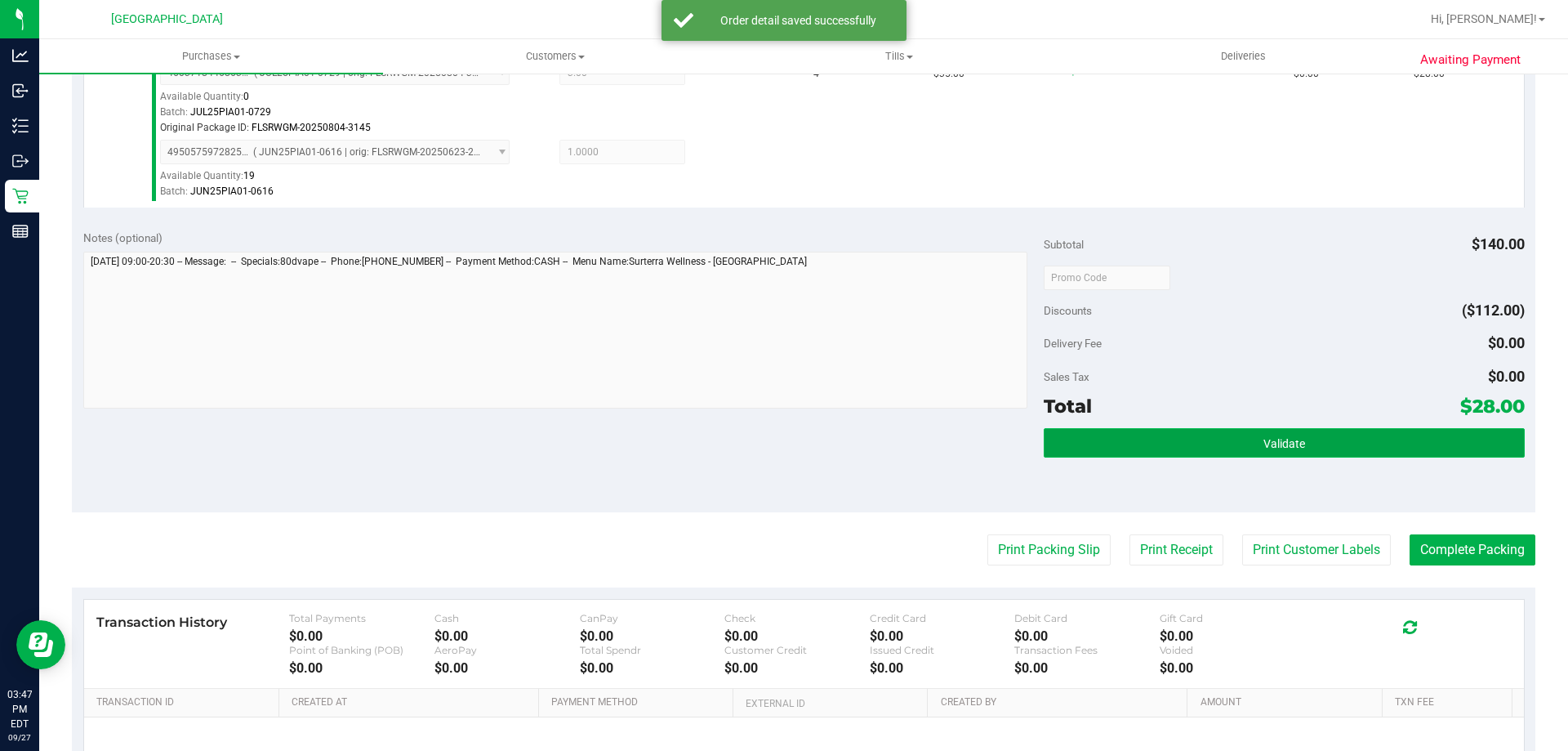
click at [1264, 442] on span "Validate" at bounding box center [1284, 443] width 42 height 13
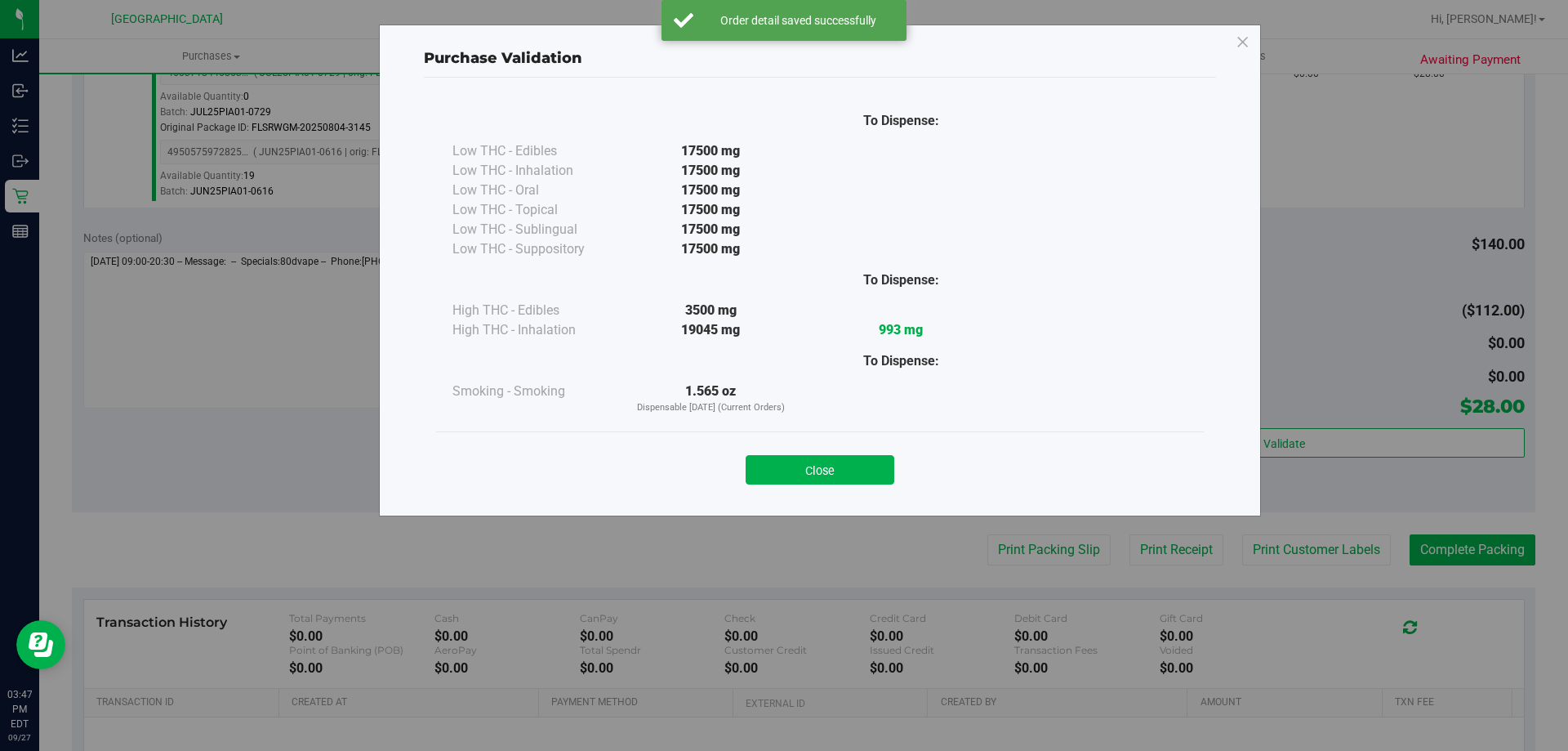
click at [842, 466] on button "Close" at bounding box center [820, 469] width 149 height 29
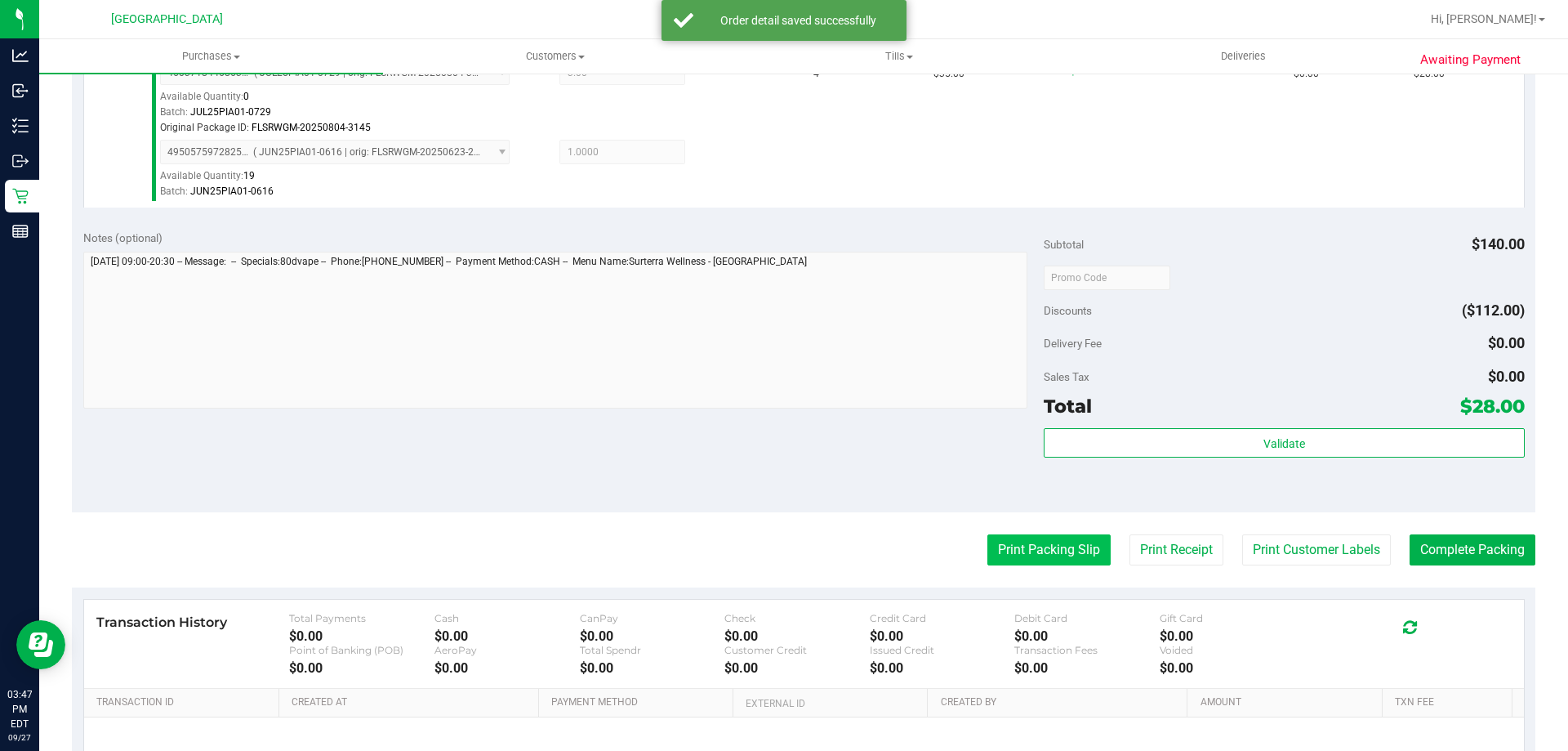
scroll to position [486, 0]
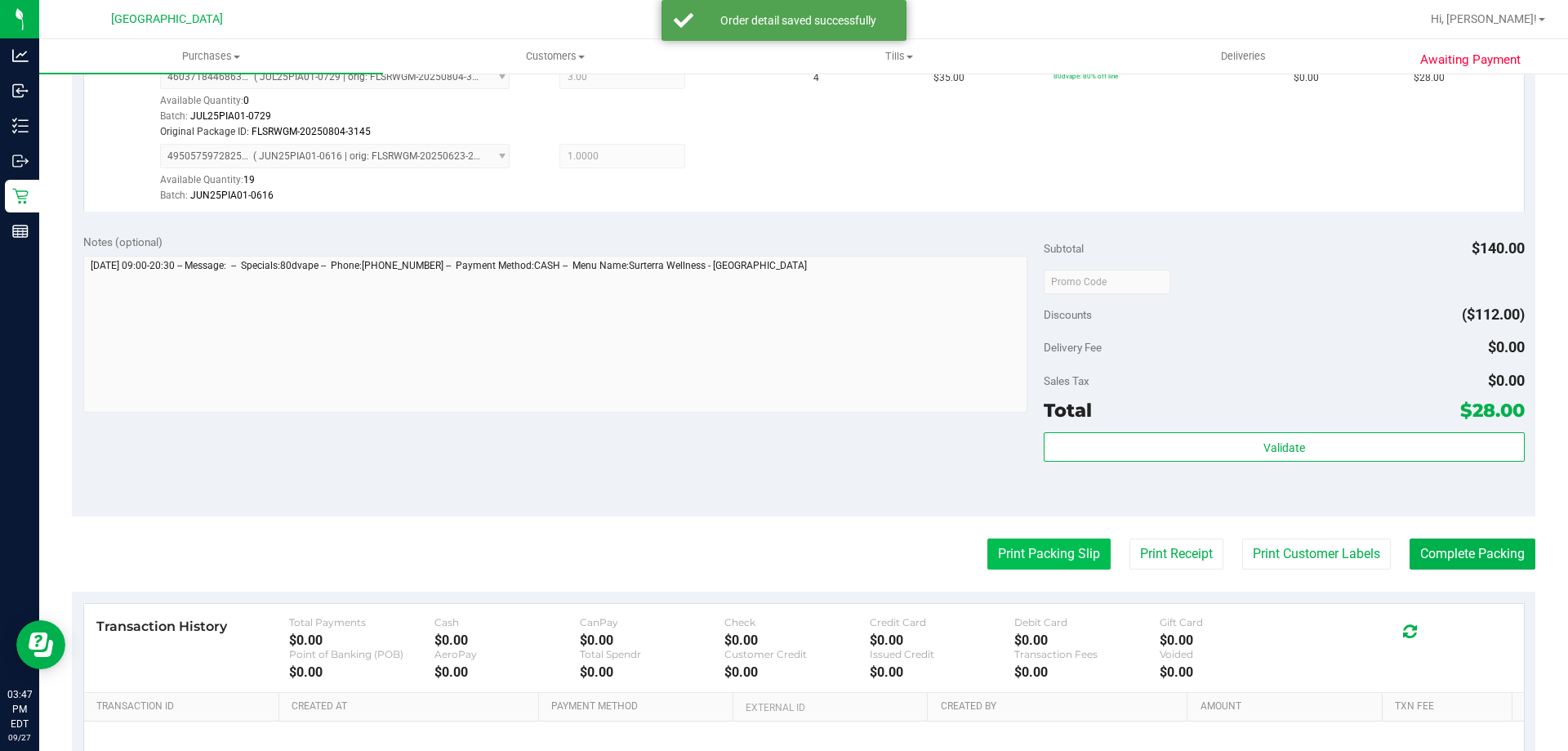
click at [1025, 543] on button "Print Packing Slip" at bounding box center [1049, 554] width 123 height 31
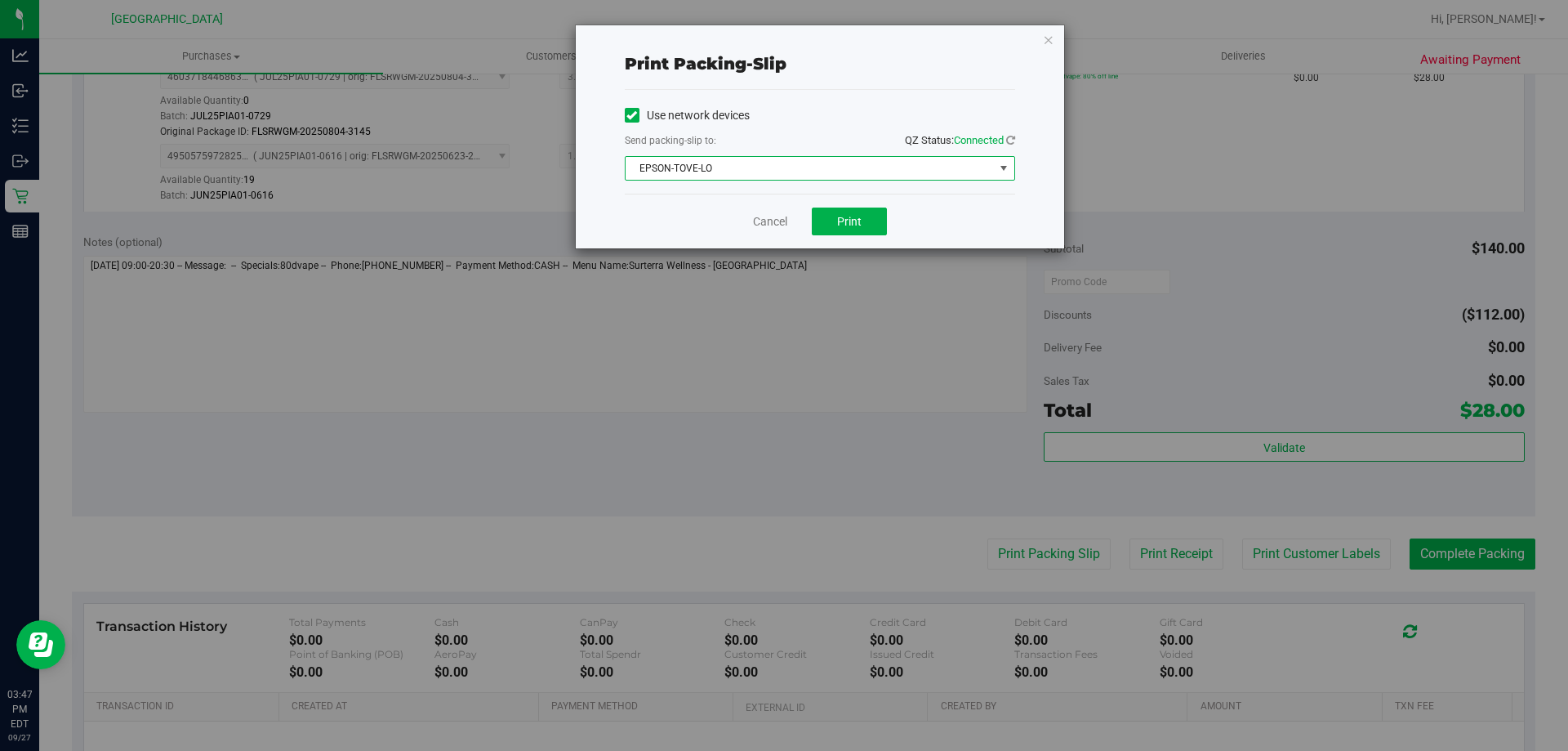
click at [822, 157] on span "EPSON-TOVE-LO" at bounding box center [810, 169] width 368 height 23
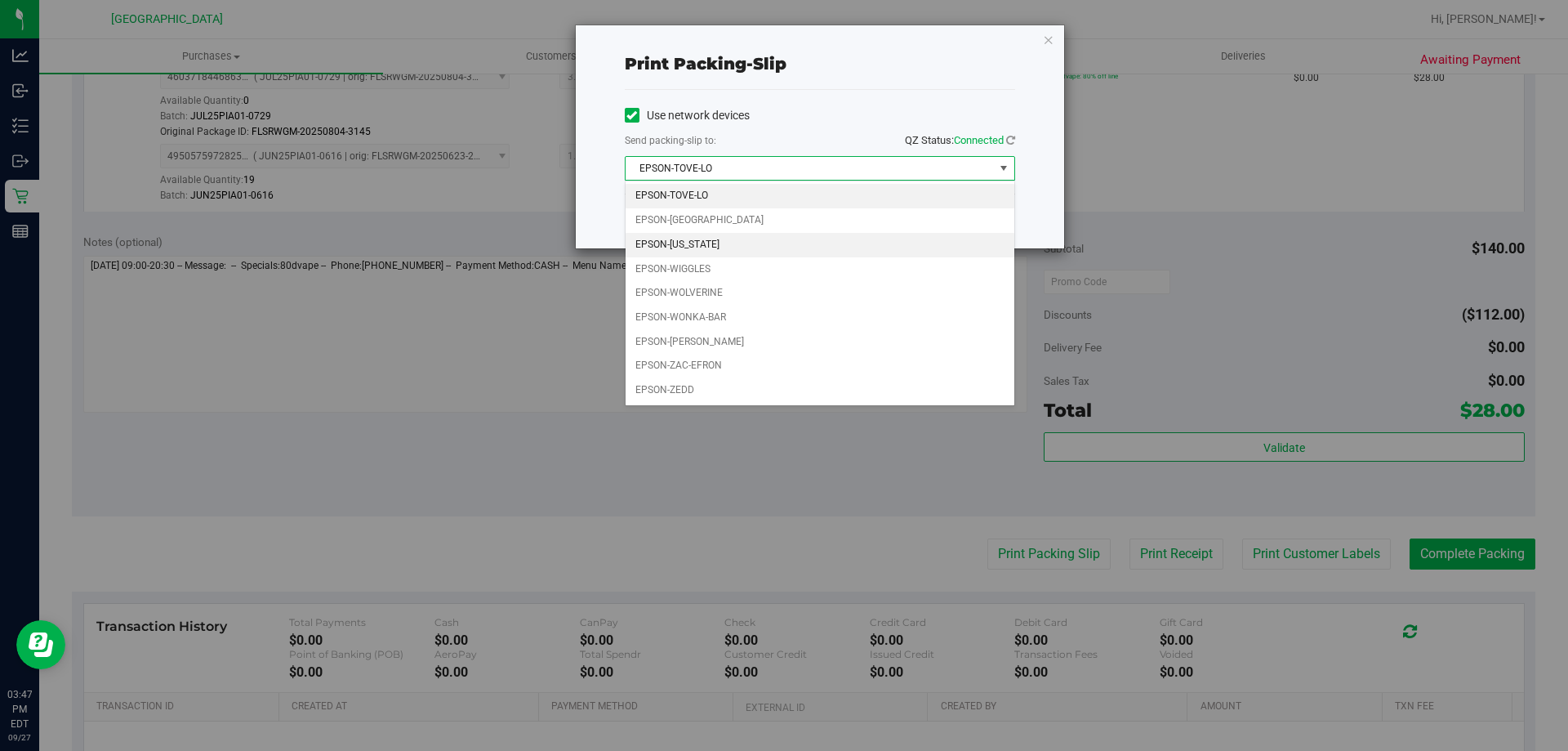
click at [728, 244] on li "EPSON-[US_STATE]" at bounding box center [821, 244] width 389 height 24
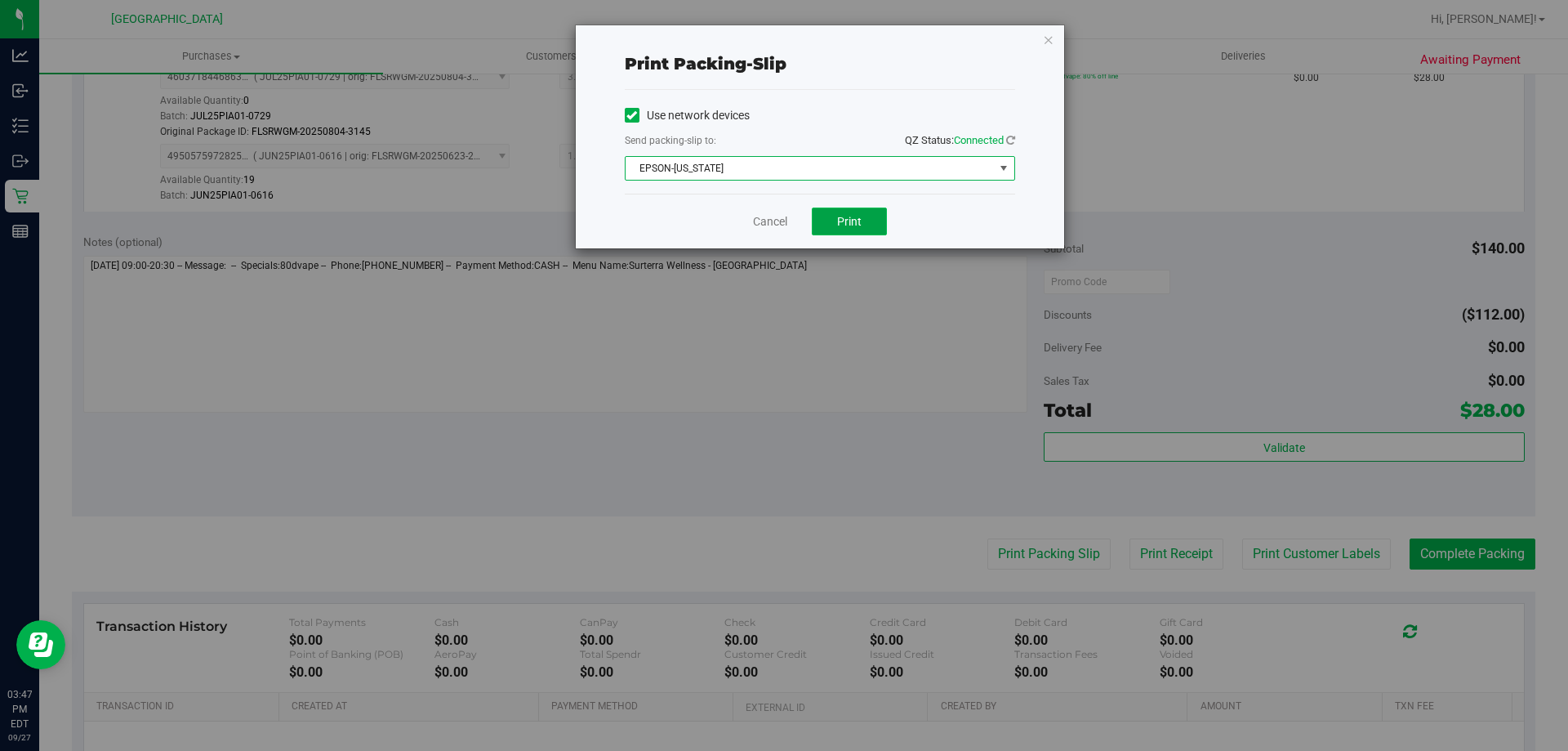
click at [852, 219] on span "Print" at bounding box center [849, 221] width 24 height 13
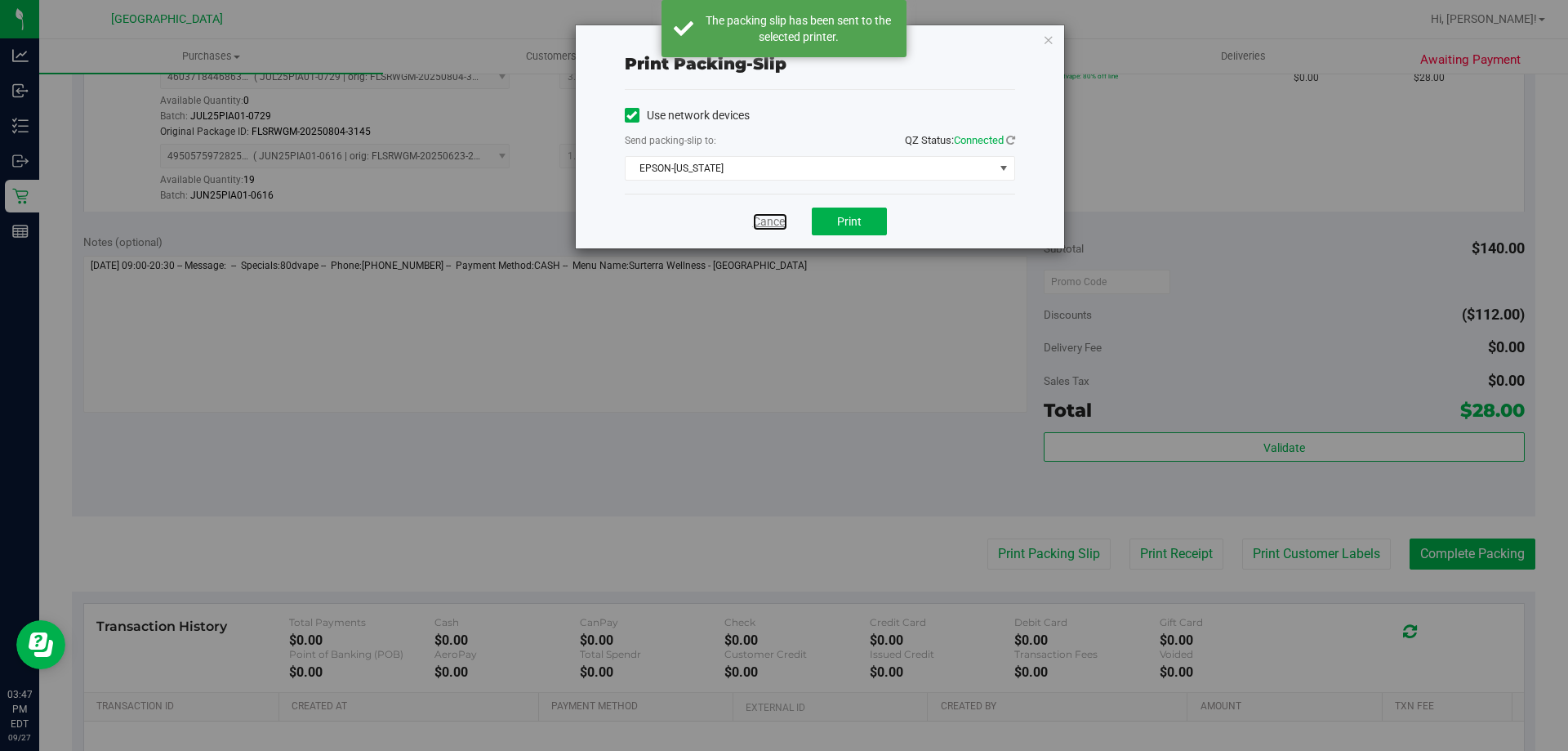
click at [762, 223] on link "Cancel" at bounding box center [770, 221] width 34 height 17
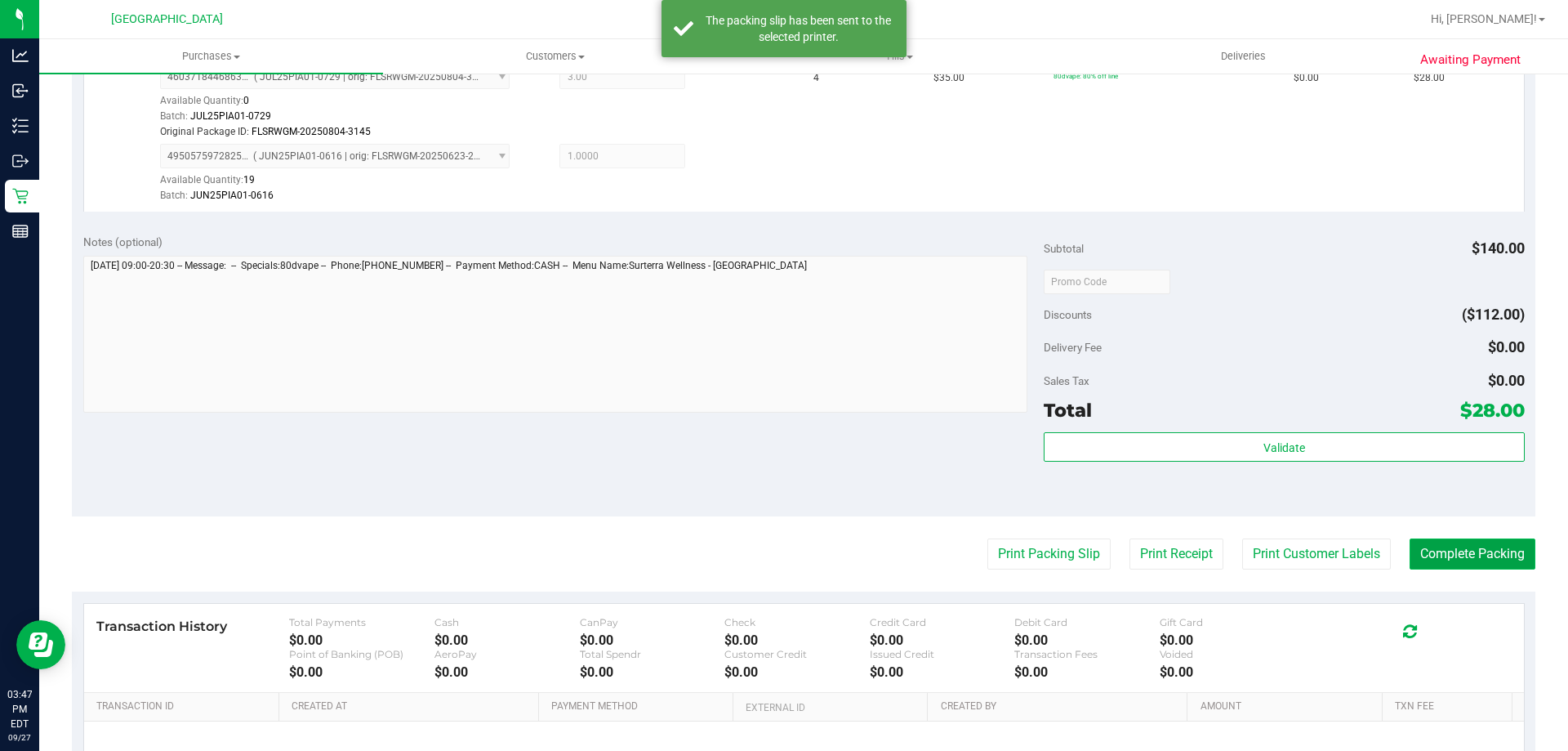
click at [1423, 549] on button "Complete Packing" at bounding box center [1473, 554] width 126 height 31
